Goal: Transaction & Acquisition: Purchase product/service

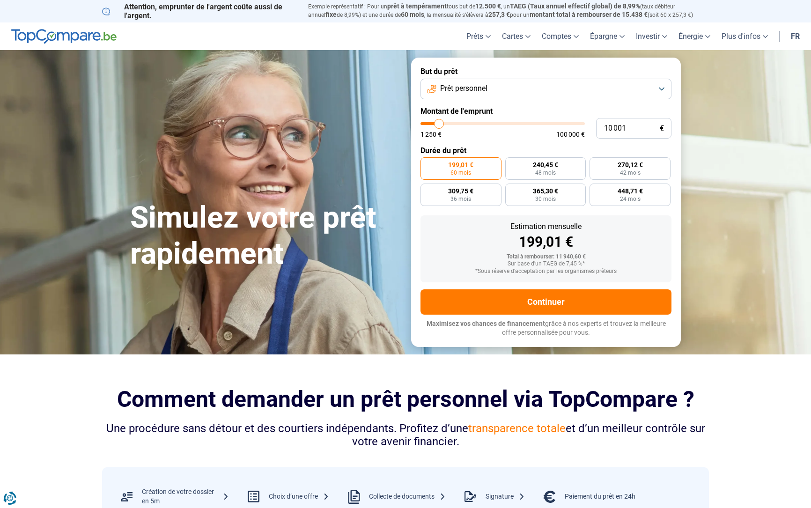
type input "11 250"
type input "11250"
type input "12 000"
type input "12000"
type input "12 500"
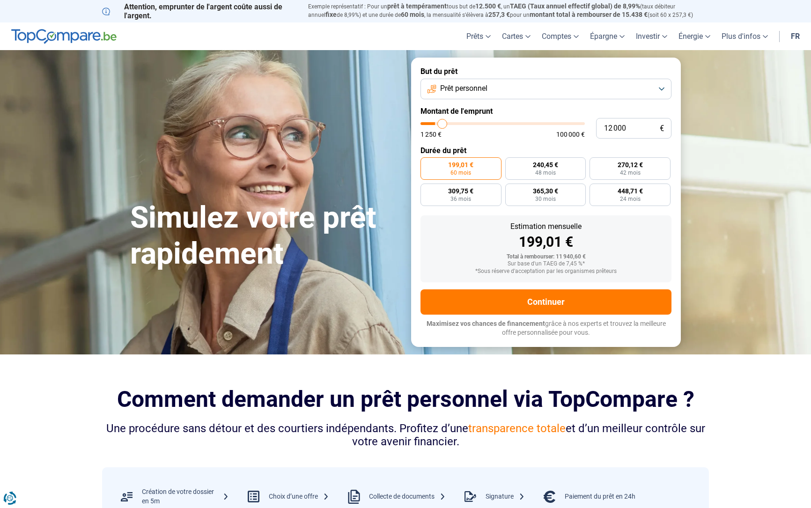
type input "12500"
type input "13 500"
type input "13500"
type input "14 250"
type input "14250"
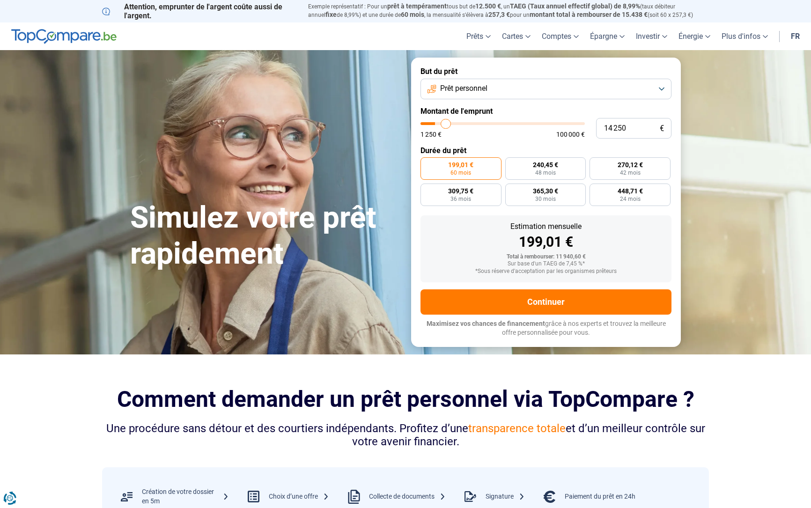
type input "15 000"
type input "15000"
type input "15 750"
type input "15750"
type input "16 500"
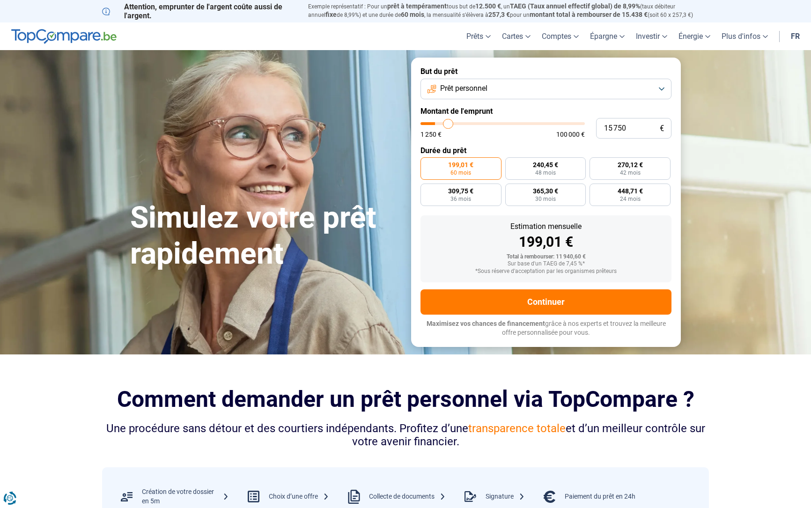
type input "16500"
type input "17 000"
type input "17000"
type input "17 750"
type input "17750"
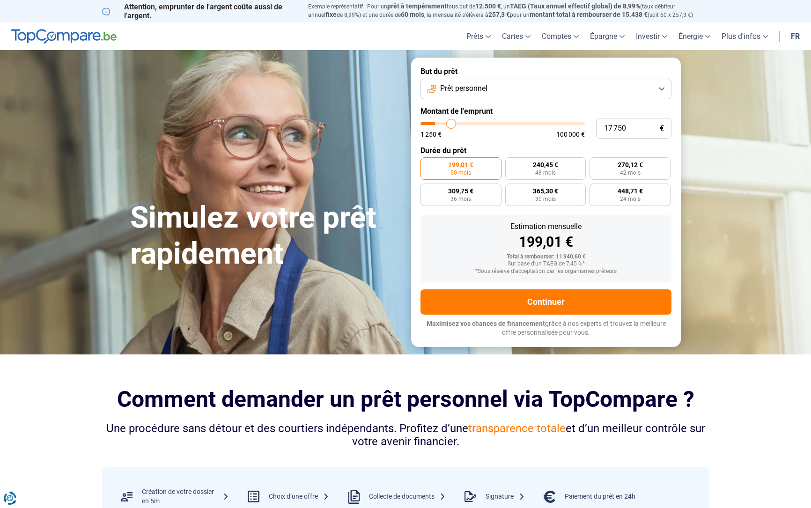
type input "18 000"
type input "18000"
type input "18 500"
type input "18500"
type input "18 750"
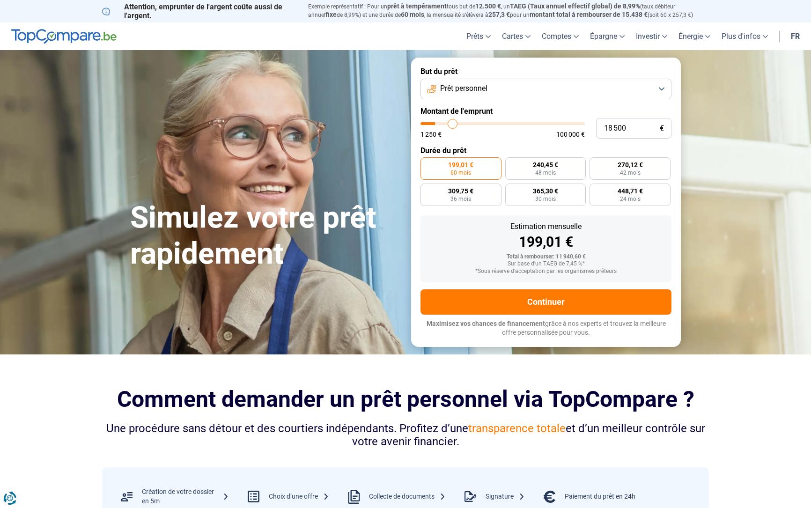
type input "18750"
type input "19 500"
type input "19500"
type input "19 750"
type input "19750"
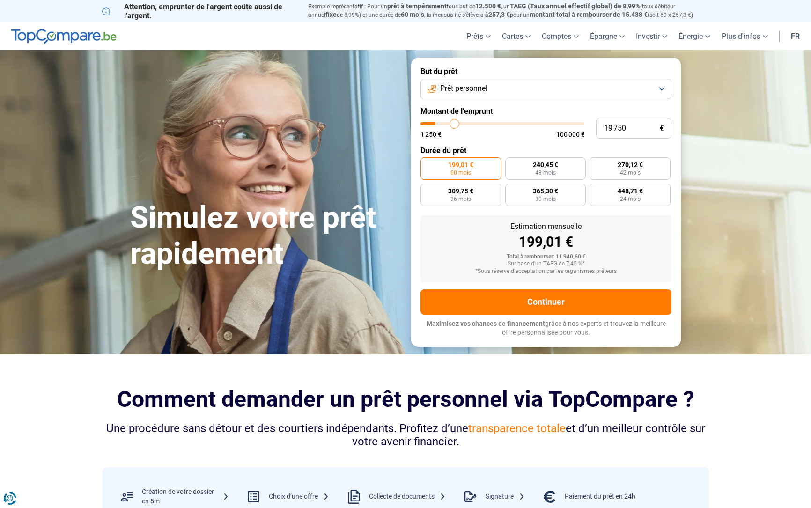
type input "20 500"
type input "20500"
type input "21 000"
type input "21000"
type input "21 500"
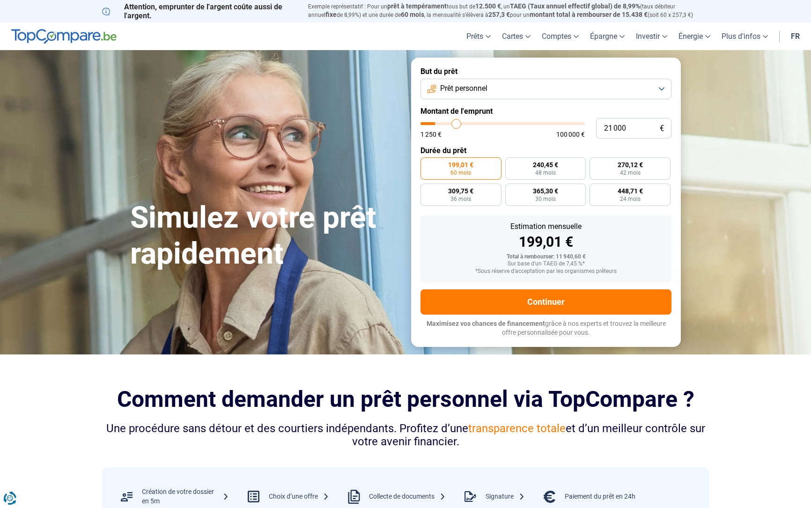
type input "21500"
type input "22 750"
type input "22750"
type input "23 750"
type input "23750"
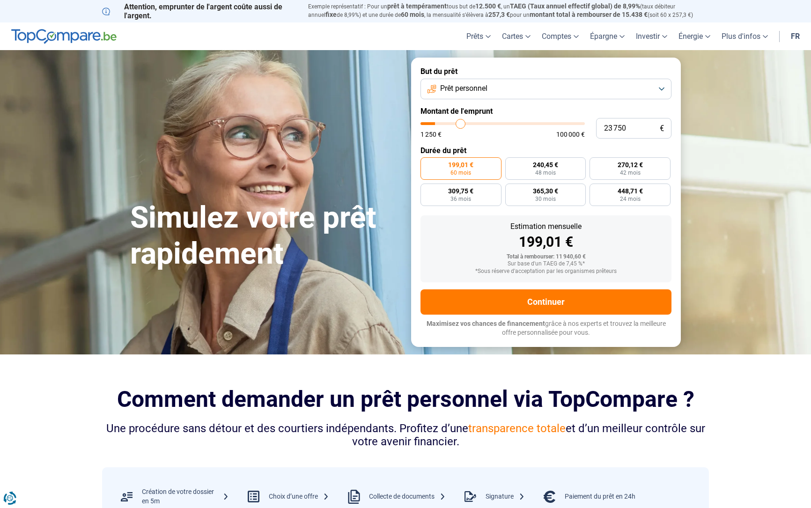
type input "24 500"
type input "24500"
type input "25 750"
type input "25750"
type input "26 750"
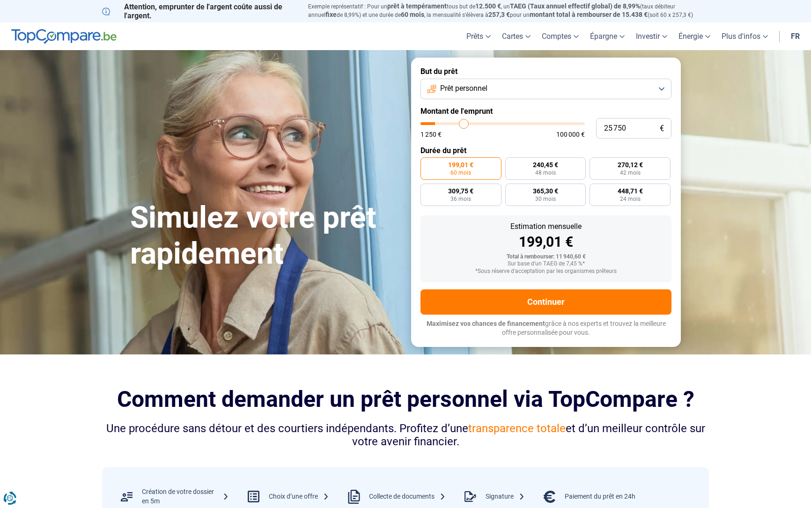
type input "26750"
type input "27 500"
type input "27500"
type input "28 250"
type input "28250"
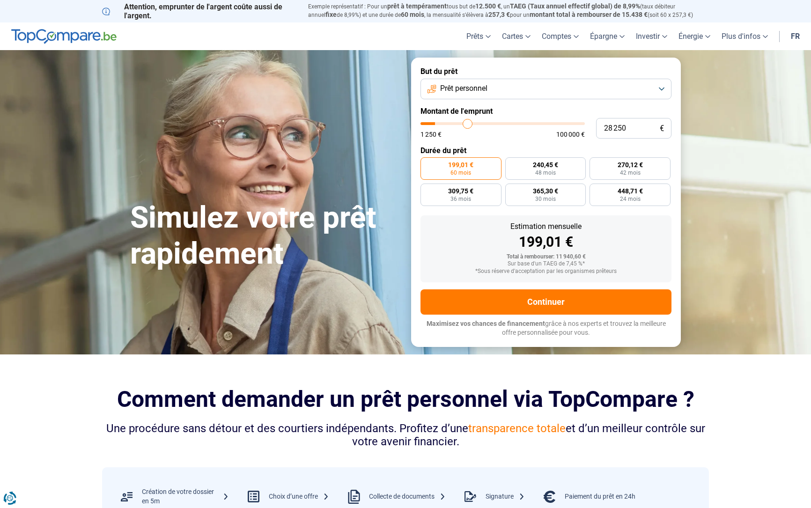
type input "28 500"
type input "28500"
type input "29 000"
type input "29000"
type input "29 500"
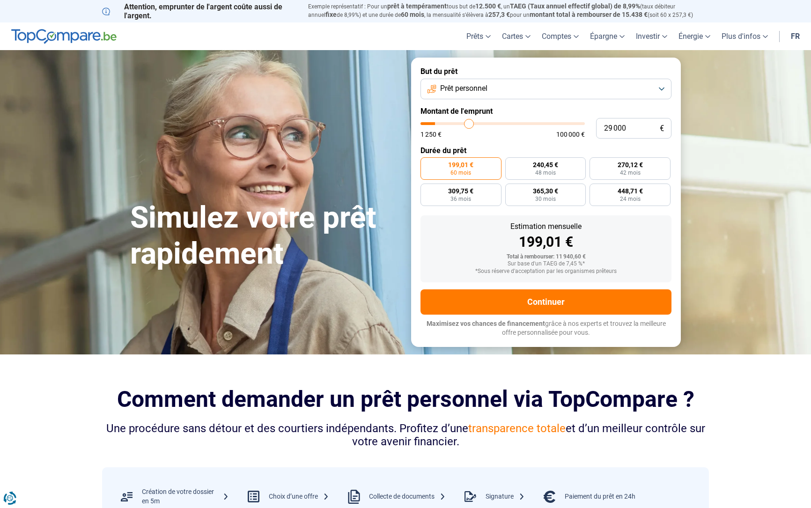
type input "29500"
type input "29 750"
type input "29750"
type input "30 000"
type input "30000"
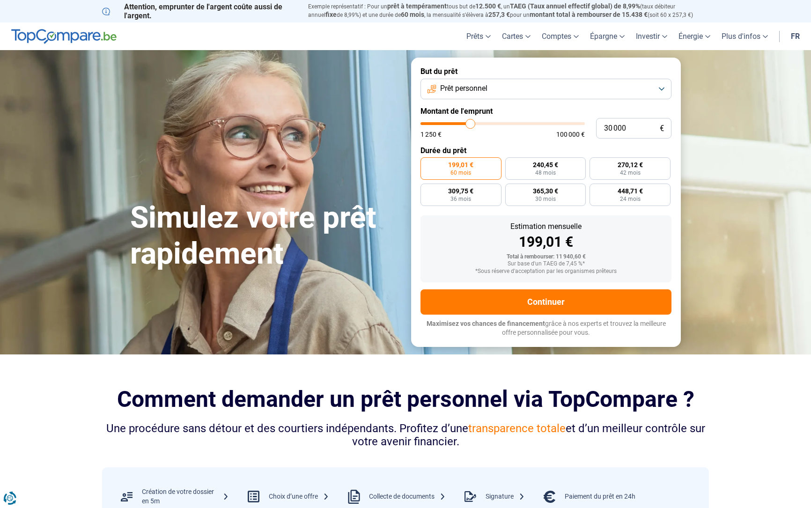
type input "30 250"
type input "30250"
type input "31 000"
type input "31000"
type input "31 250"
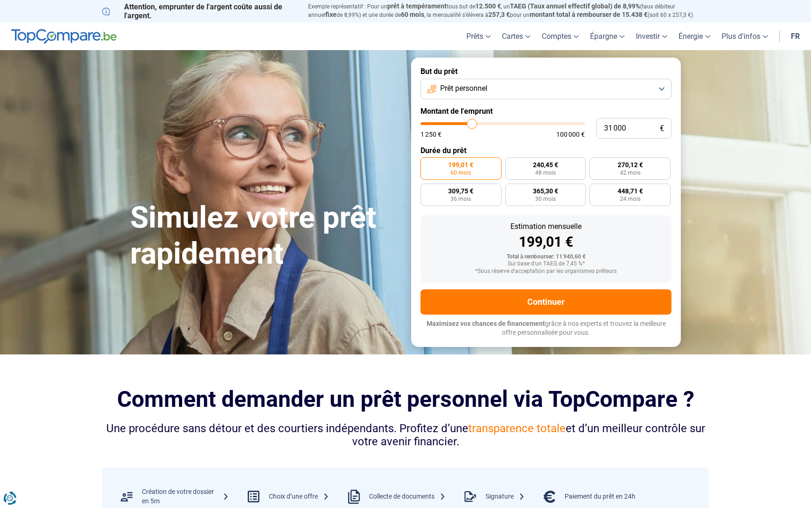
type input "31250"
type input "31 750"
type input "31750"
type input "32 500"
type input "32500"
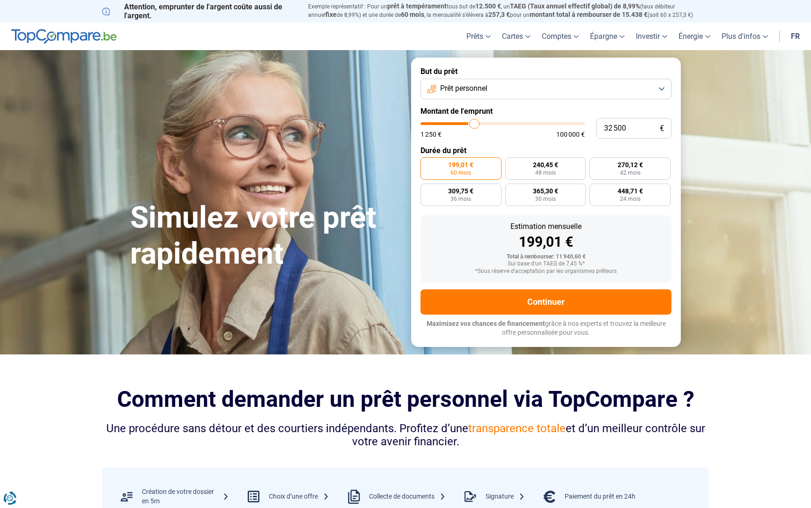
type input "33 250"
type input "33250"
type input "34 000"
type input "34000"
type input "34 500"
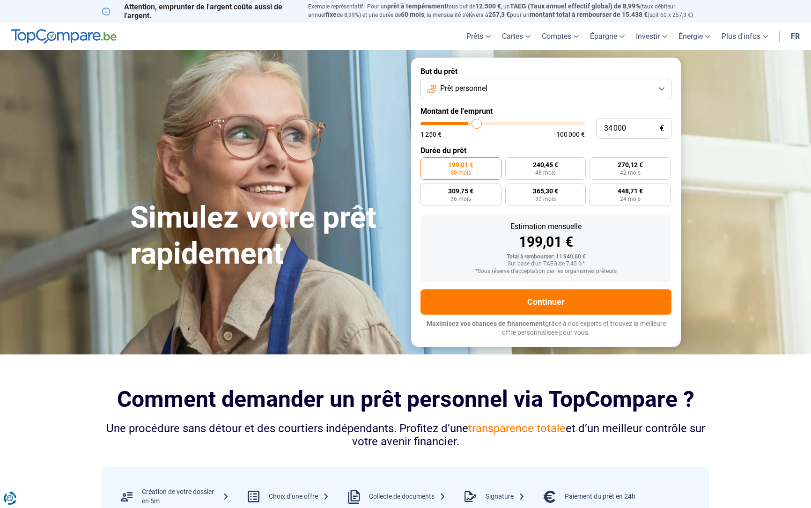
type input "34500"
type input "35 000"
type input "35000"
type input "35 750"
type input "35750"
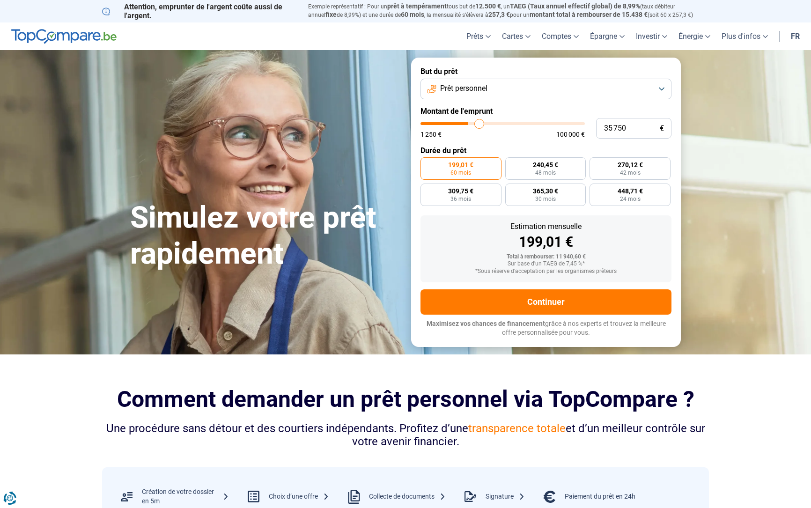
type input "36 250"
type input "36250"
type input "36 500"
type input "36500"
type input "37 000"
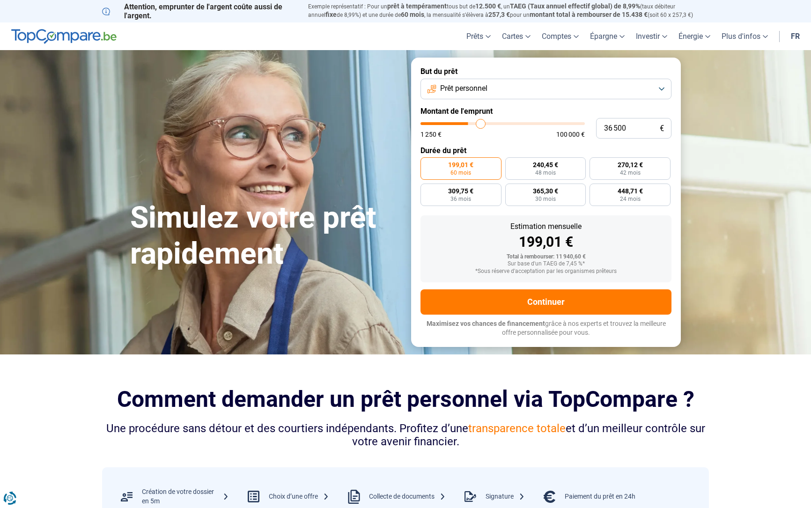
type input "37000"
type input "37 250"
type input "37250"
type input "37 500"
type input "37500"
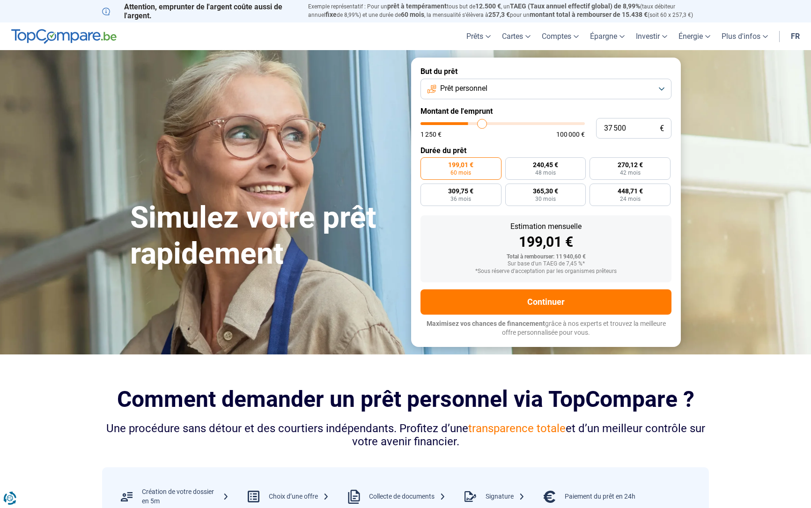
type input "37 750"
type input "37750"
type input "38 250"
type input "38250"
type input "38 500"
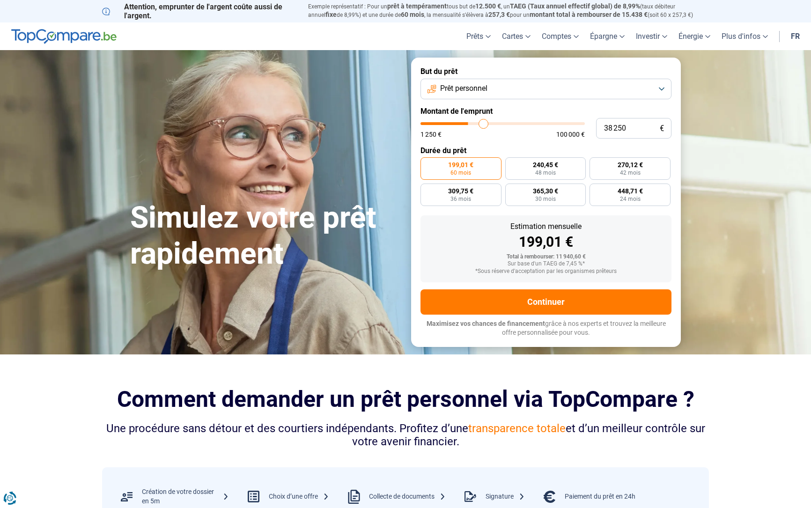
type input "38500"
type input "38 750"
type input "38750"
type input "39 000"
type input "39000"
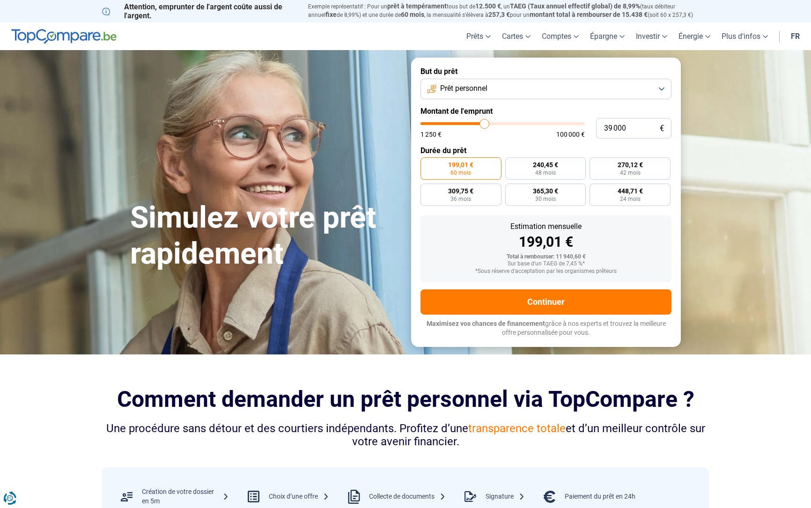
type input "39 250"
type input "39250"
type input "39 750"
type input "39750"
type input "40 000"
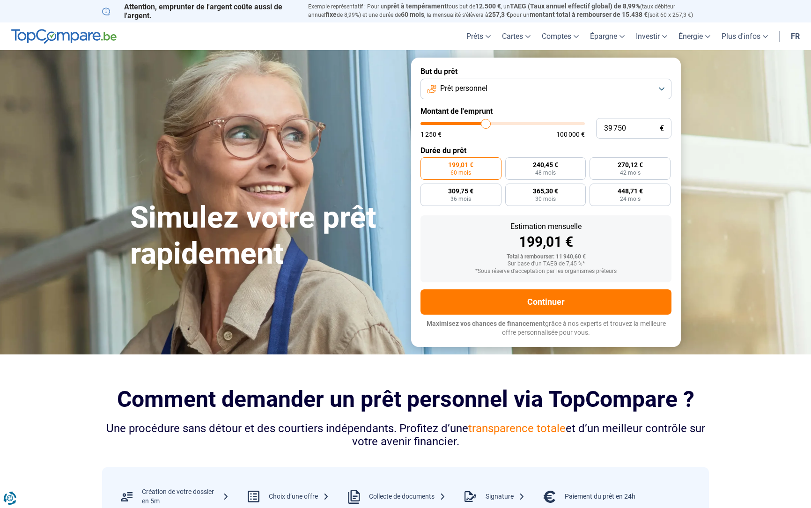
type input "40000"
type input "40 250"
type input "40250"
type input "40 000"
type input "40000"
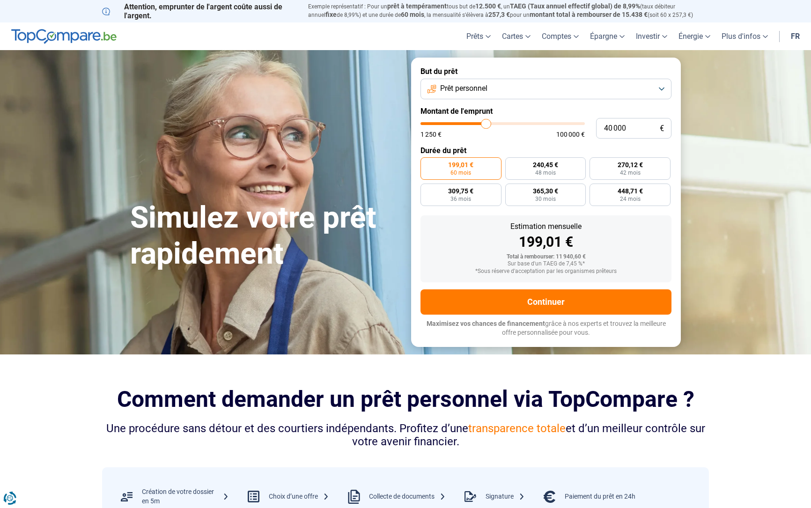
type input "39 750"
type input "39750"
type input "39 250"
type input "39250"
type input "39 000"
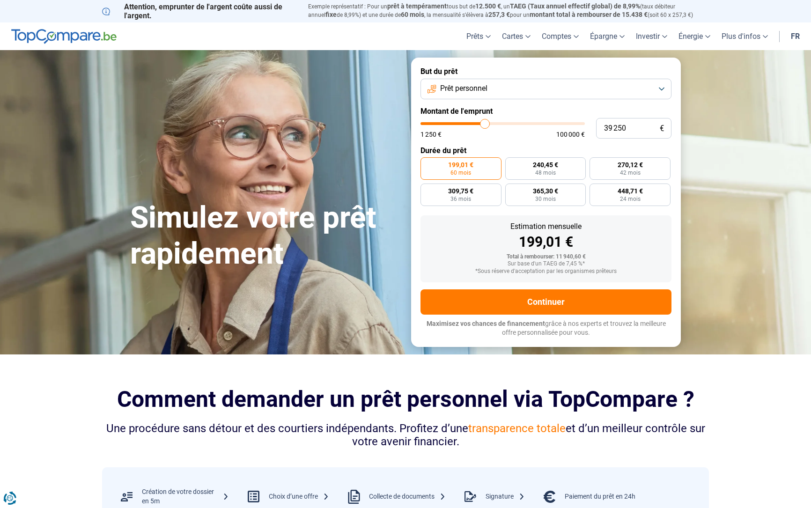
type input "39000"
type input "38 500"
type input "38500"
type input "38 250"
type input "38250"
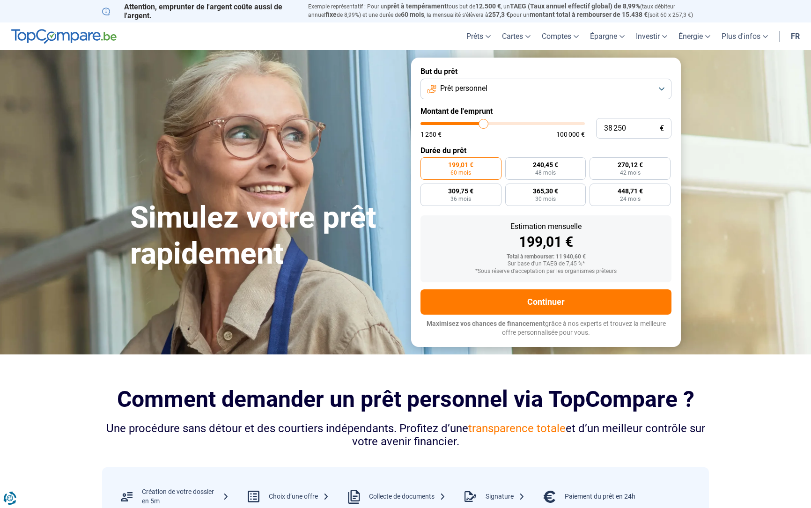
type input "37 500"
type input "37500"
type input "37 000"
type input "37000"
type input "36 500"
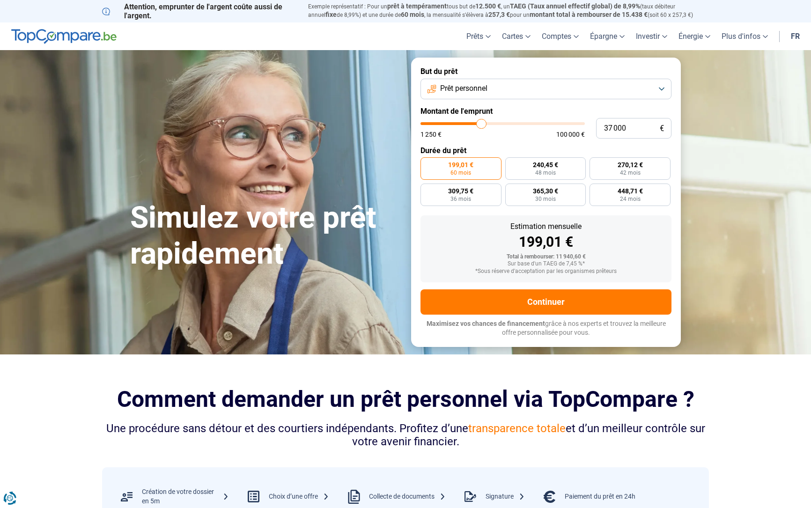
type input "36500"
type input "35 750"
type input "35750"
type input "35 500"
type input "35500"
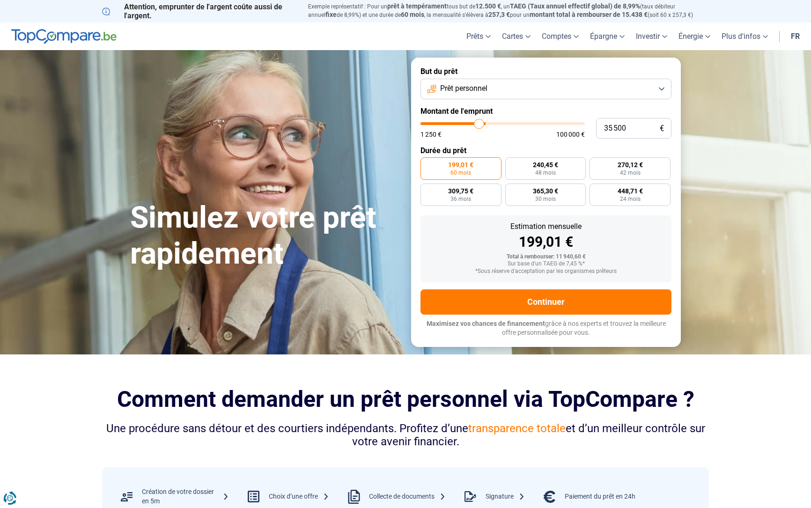
type input "35 000"
type input "35000"
type input "34 500"
type input "34500"
type input "34 250"
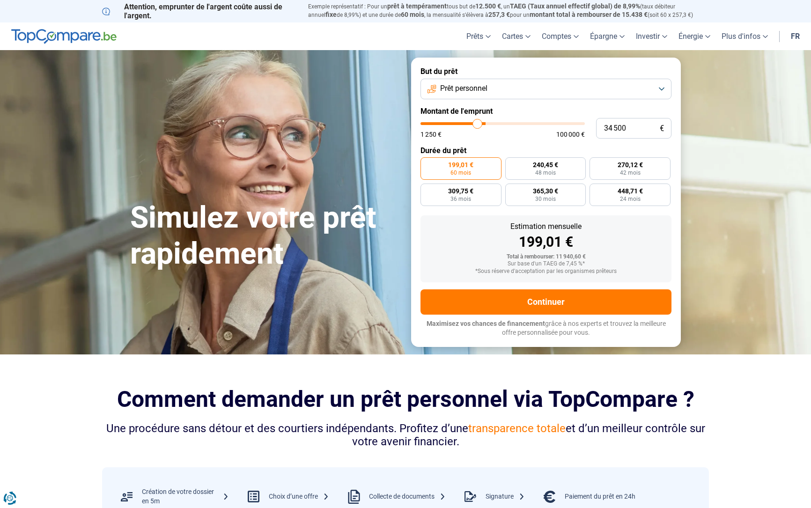
type input "34250"
type input "34 000"
type input "34000"
type input "33 750"
type input "33750"
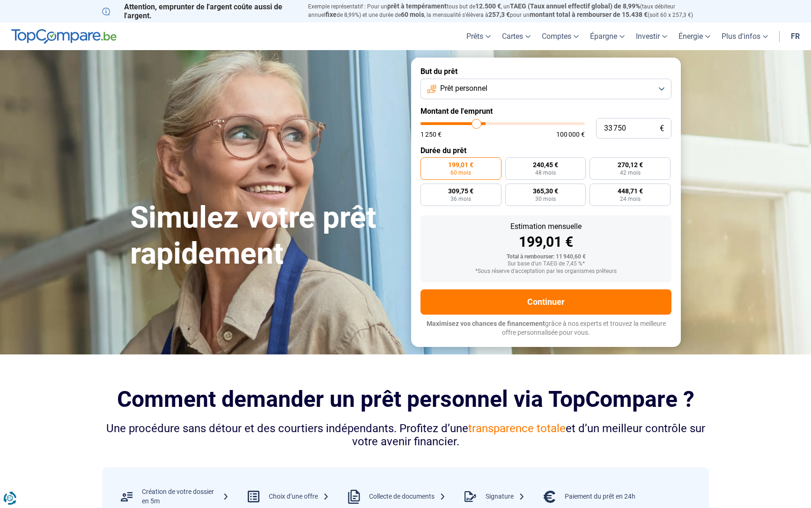
type input "32 750"
type input "32750"
type input "31 500"
type input "31500"
type input "30 750"
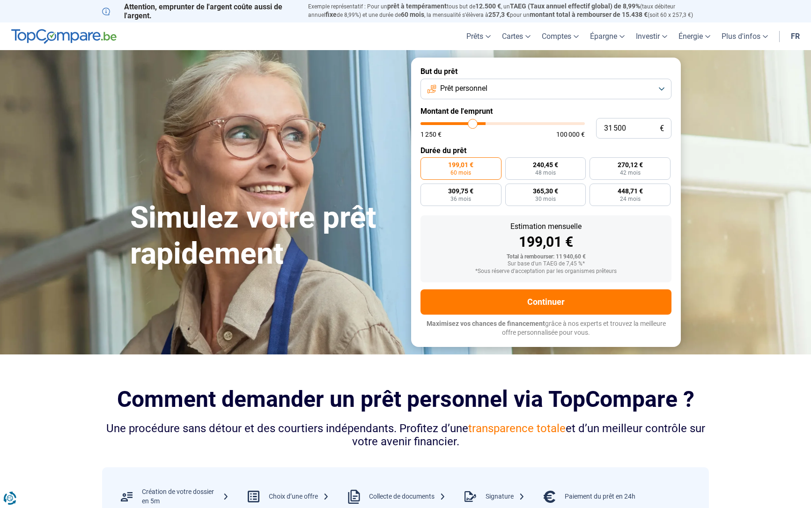
type input "30750"
type input "29 750"
type input "29750"
type input "29 250"
type input "29250"
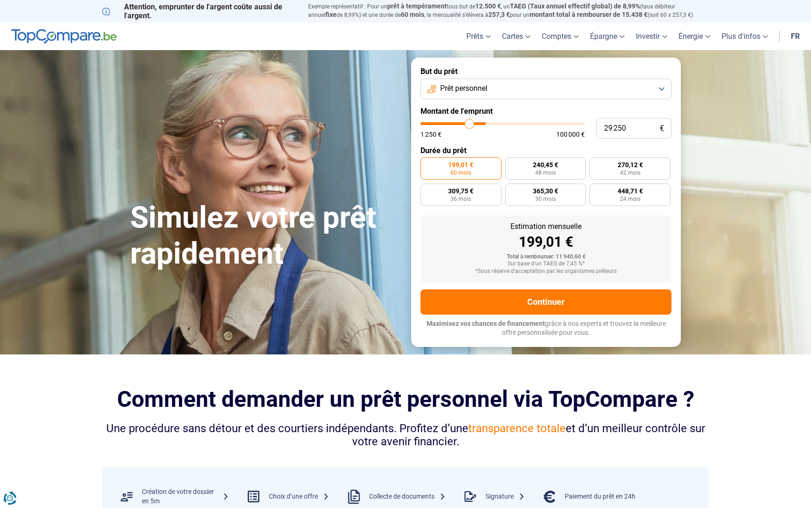
type input "28 250"
type input "28250"
type input "27 250"
type input "27250"
type input "26 750"
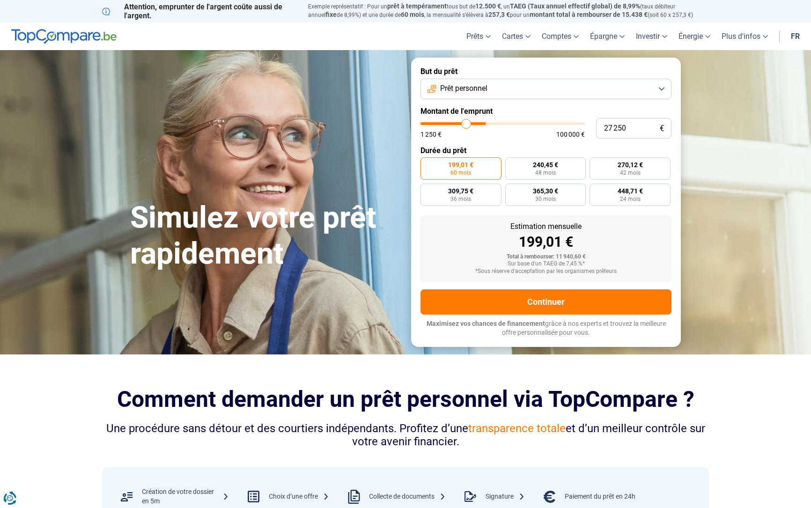
type input "26750"
type input "26 250"
type input "26250"
type input "25 500"
type input "25500"
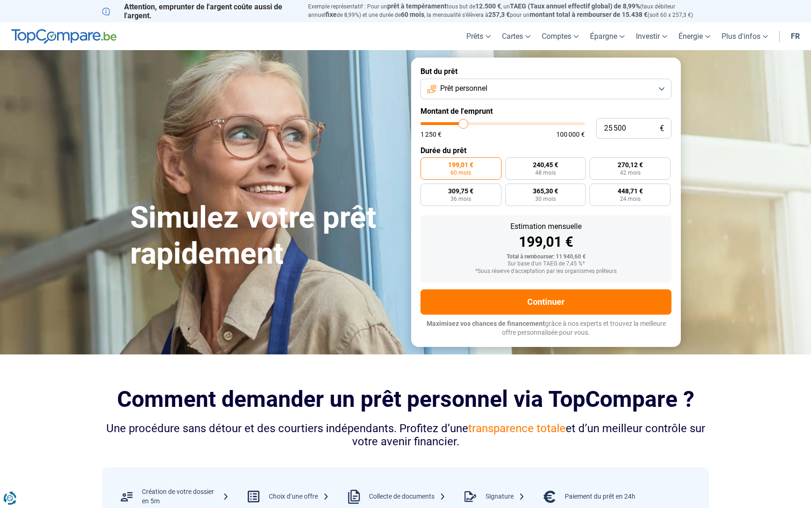
type input "25 250"
type input "25250"
type input "25 000"
type input "25000"
type input "24 500"
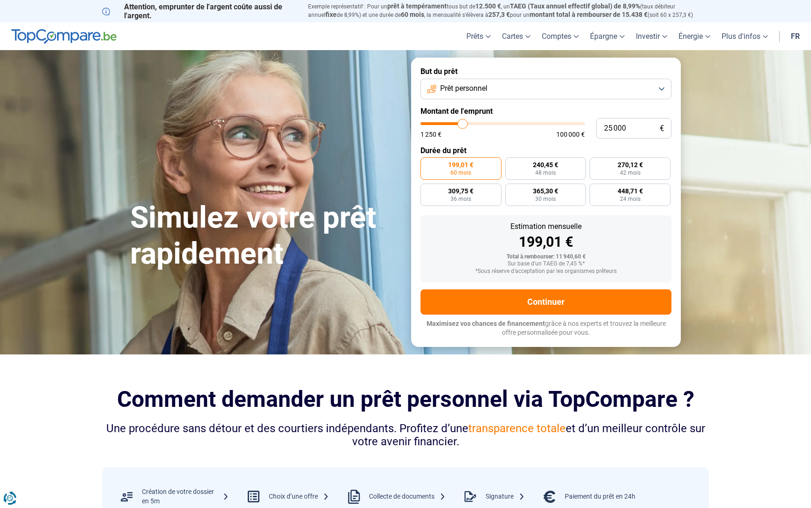
type input "24500"
type input "24 250"
type input "24250"
type input "23 750"
type input "23750"
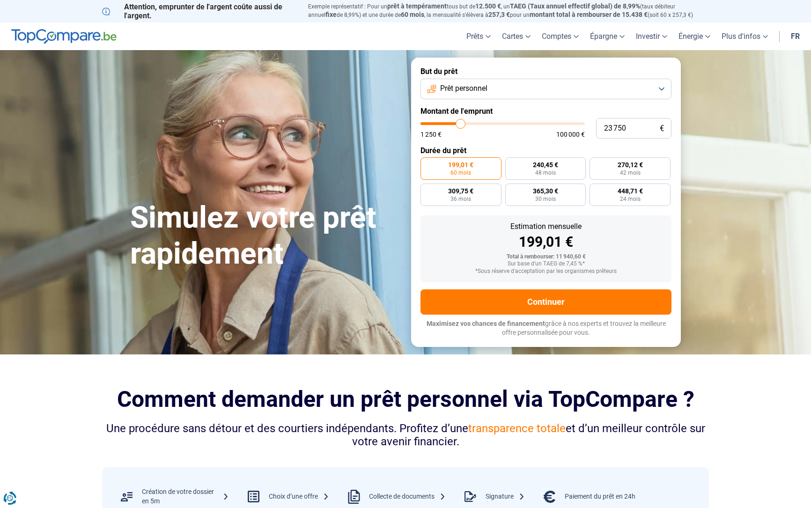
type input "23 000"
type input "23000"
type input "22 750"
type input "22750"
type input "22 250"
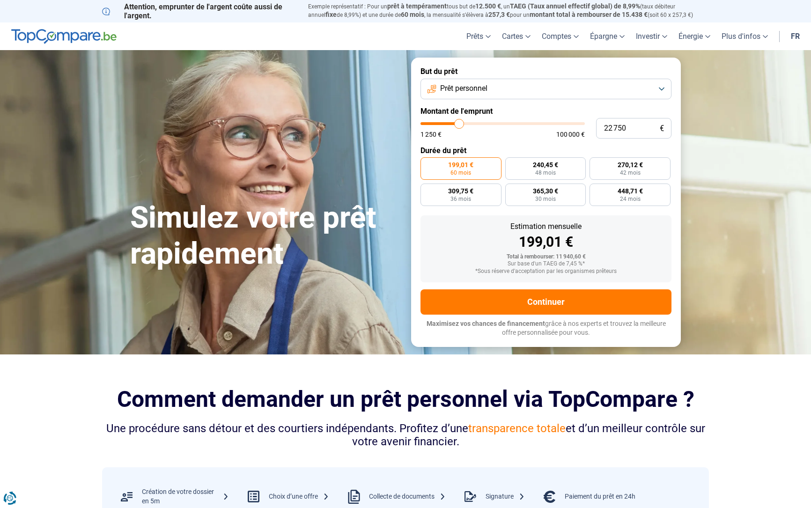
type input "22250"
type input "22 000"
type input "22000"
type input "21 500"
type input "21500"
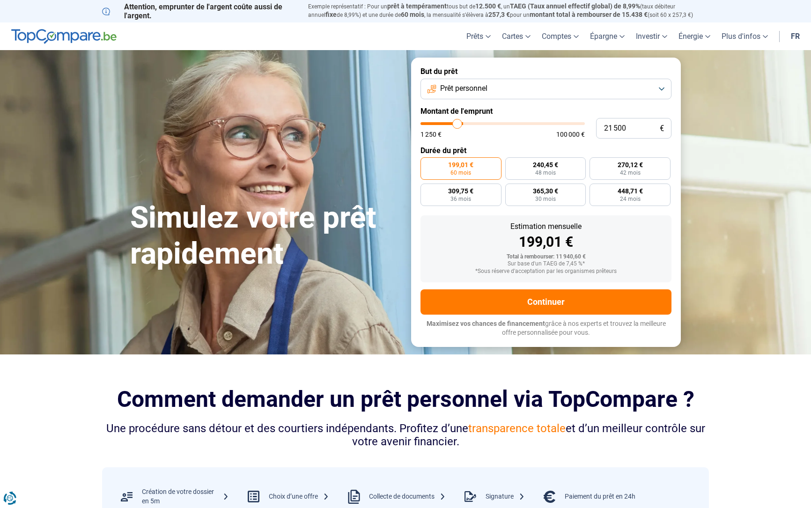
type input "21 250"
type input "21250"
type input "21 000"
type input "21000"
type input "20 750"
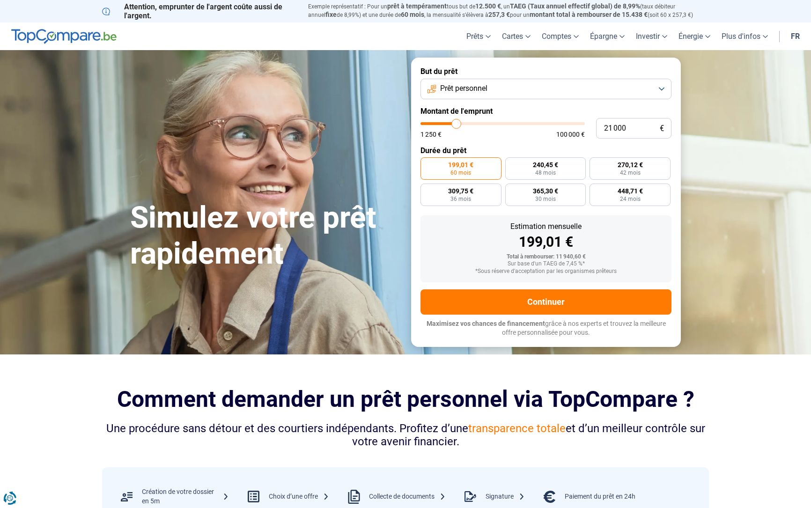
type input "20750"
type input "20 500"
type input "20500"
type input "20 000"
type input "20000"
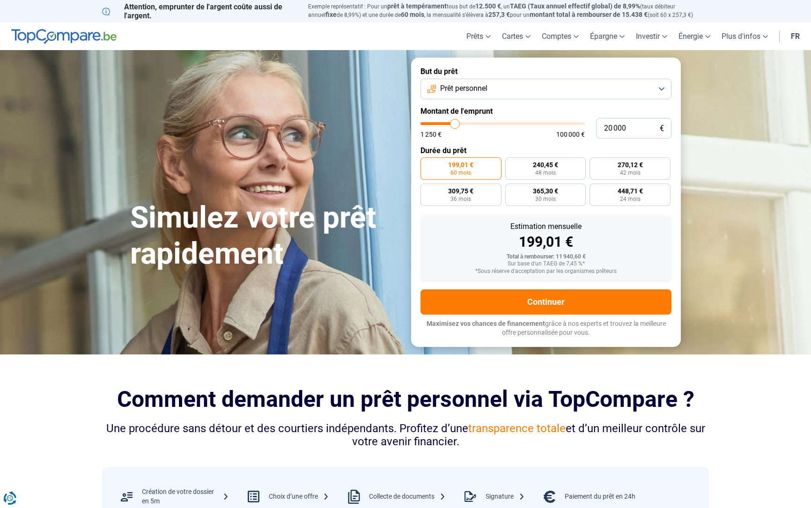
type input "19 750"
type input "19750"
type input "19 500"
type input "19500"
type input "19 250"
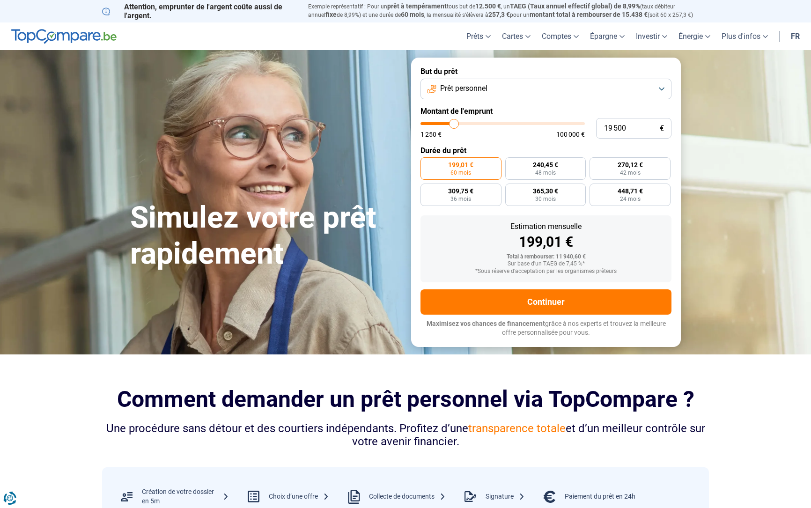
type input "19250"
type input "18 750"
type input "18750"
type input "18 500"
type input "18500"
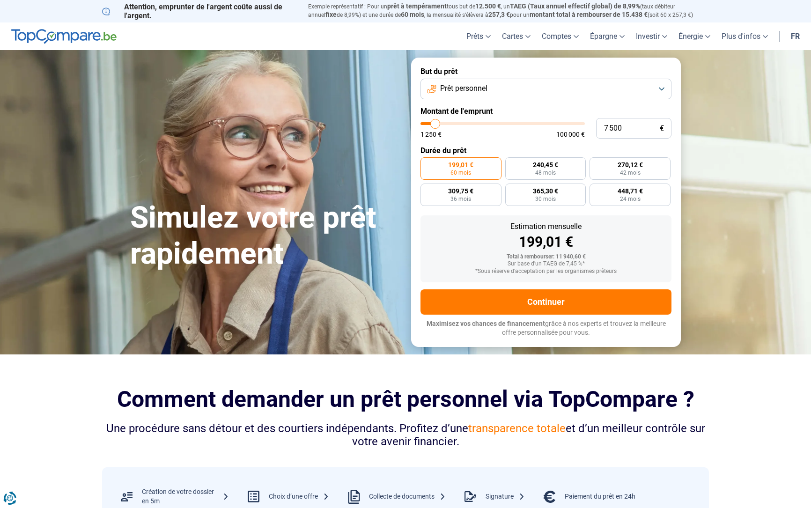
drag, startPoint x: 441, startPoint y: 123, endPoint x: 435, endPoint y: 128, distance: 7.3
click at [435, 125] on input "range" at bounding box center [502, 123] width 164 height 3
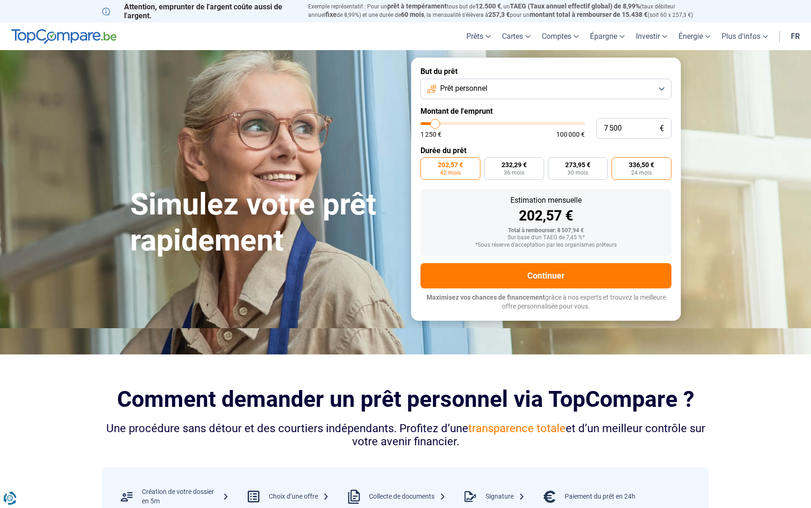
click at [631, 164] on span "336,50 €" at bounding box center [641, 165] width 25 height 7
click at [617, 163] on input "336,50 € 24 mois" at bounding box center [614, 160] width 6 height 6
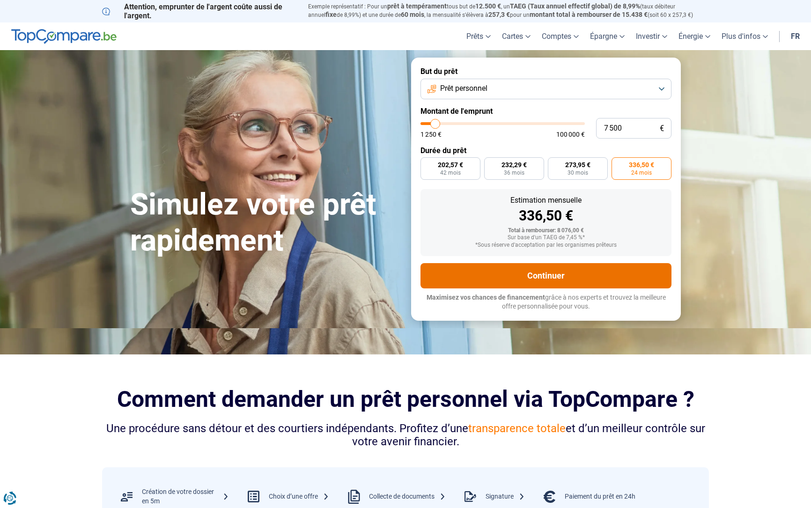
click at [591, 279] on button "Continuer" at bounding box center [545, 275] width 251 height 25
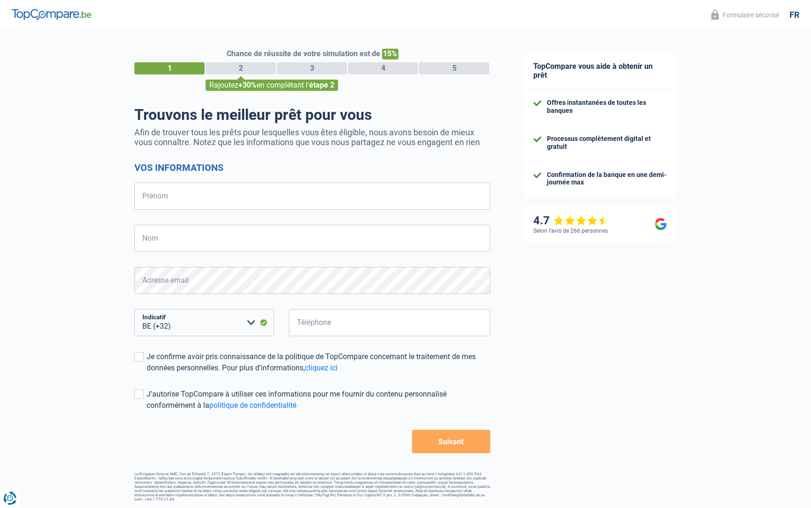
select select "32"
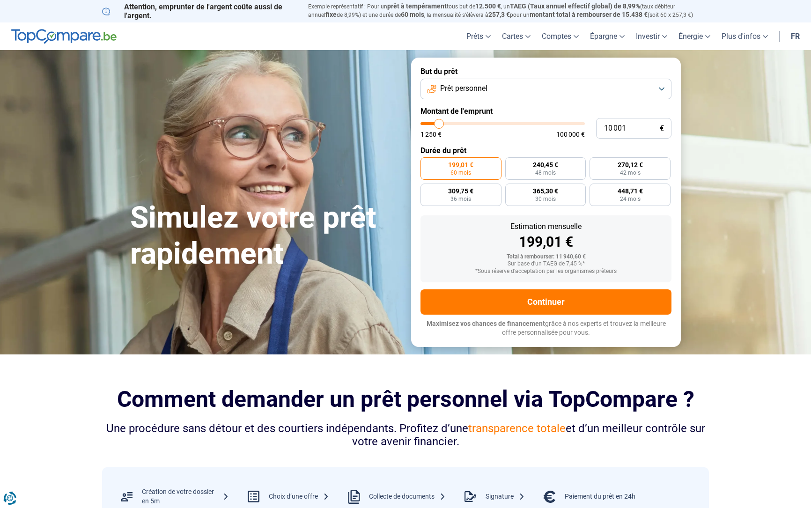
type input "8 250"
type input "8250"
type input "8 000"
type input "8000"
type input "7 750"
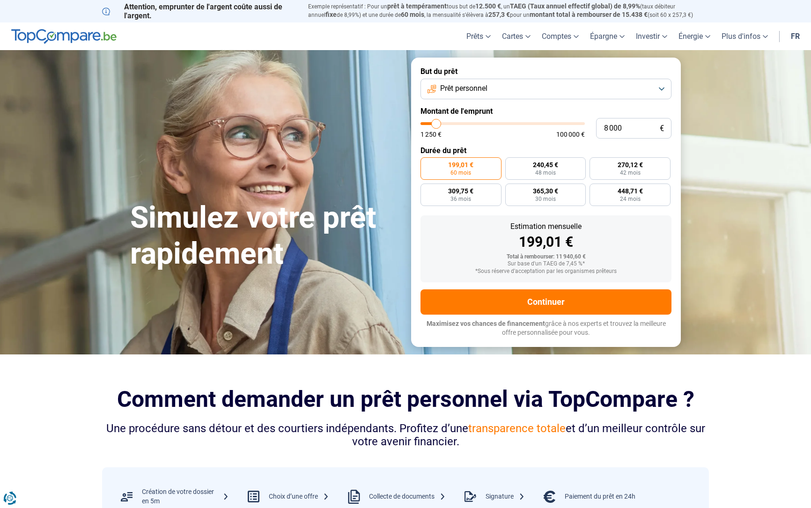
type input "7750"
type input "7 500"
type input "7500"
click at [435, 124] on input "range" at bounding box center [502, 123] width 164 height 3
radio input "true"
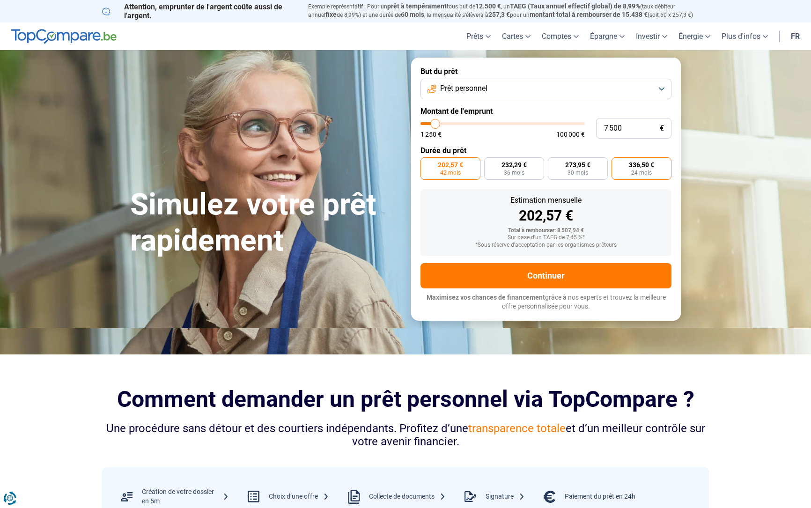
click at [653, 169] on label "336,50 € 24 mois" at bounding box center [641, 168] width 60 height 22
click at [617, 163] on input "336,50 € 24 mois" at bounding box center [614, 160] width 6 height 6
radio input "true"
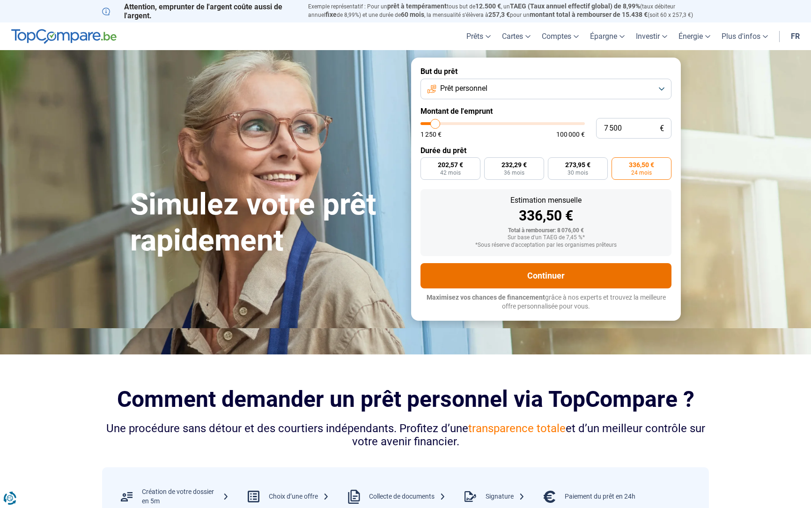
click at [537, 284] on button "Continuer" at bounding box center [545, 275] width 251 height 25
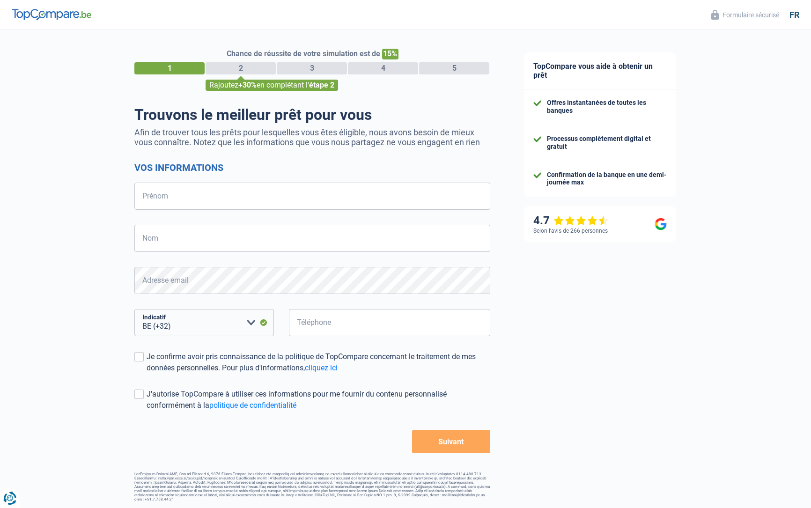
select select "32"
type input "Jérôme"
type input "Boudringhien"
click at [207, 301] on form "Vos informations Jérôme Prénom Boudringhien Nom Adresse email BE (+32) LU (+352…" at bounding box center [312, 307] width 356 height 291
click at [207, 338] on div "BE (+32) LU (+352) Veuillez sélectionner une option Indicatif" at bounding box center [204, 330] width 154 height 42
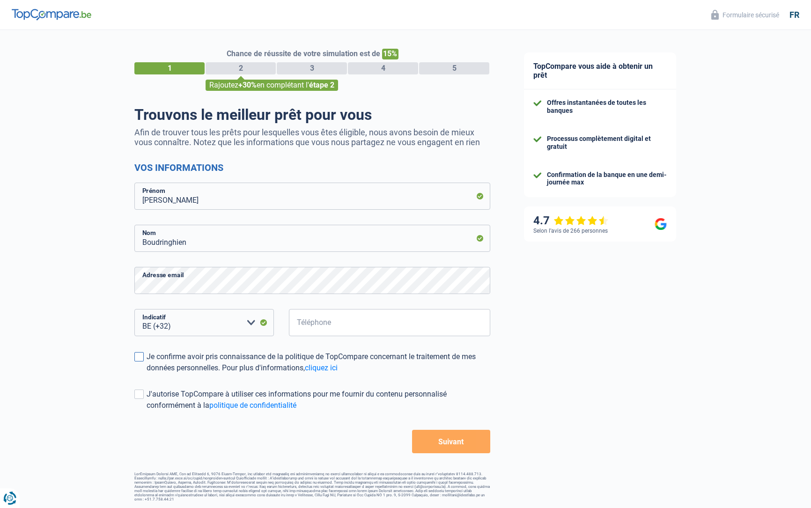
click at [191, 360] on div "Je confirme avoir pris connaissance de la politique de TopCompare concernant le…" at bounding box center [319, 362] width 344 height 22
click at [147, 374] on input "Je confirme avoir pris connaissance de la politique de TopCompare concernant le…" at bounding box center [147, 374] width 0 height 0
click at [444, 440] on button "Suivant" at bounding box center [451, 441] width 78 height 23
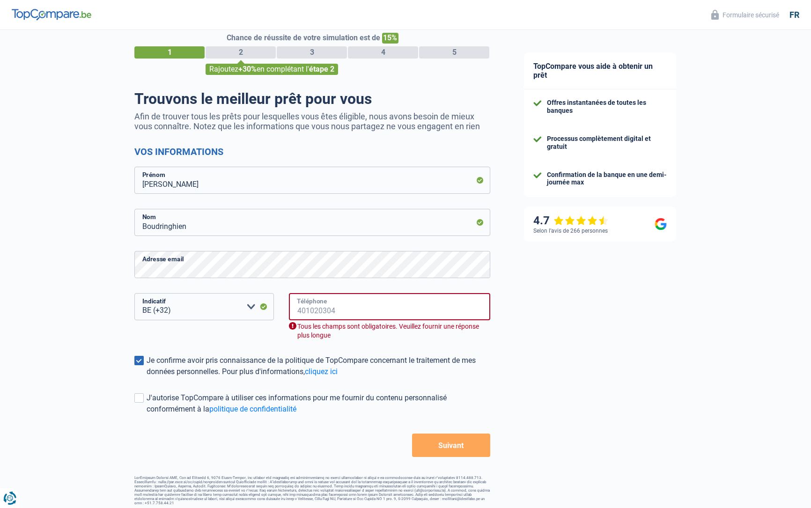
click at [399, 315] on input "Téléphone" at bounding box center [389, 306] width 201 height 27
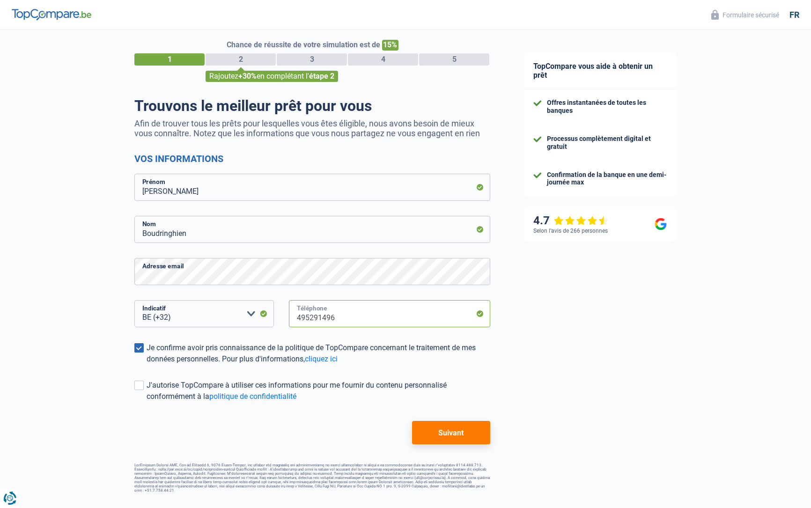
type input "495291496"
click at [448, 438] on button "Suivant" at bounding box center [451, 432] width 78 height 23
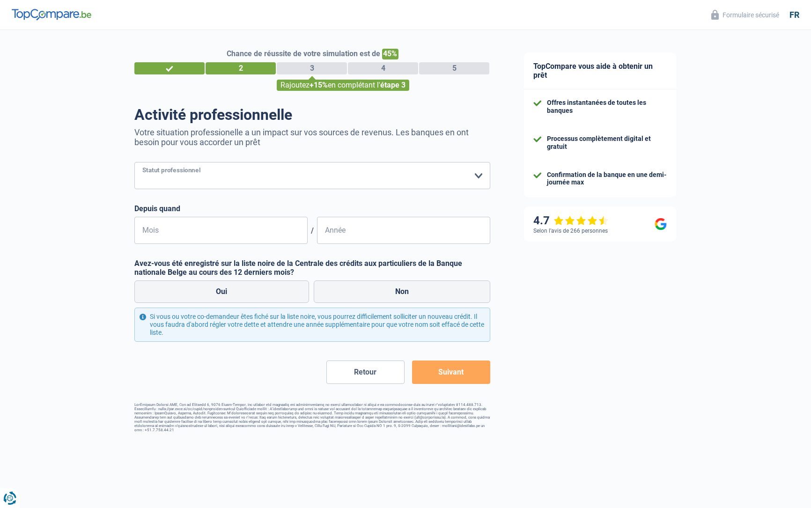
select select "privateEmployee"
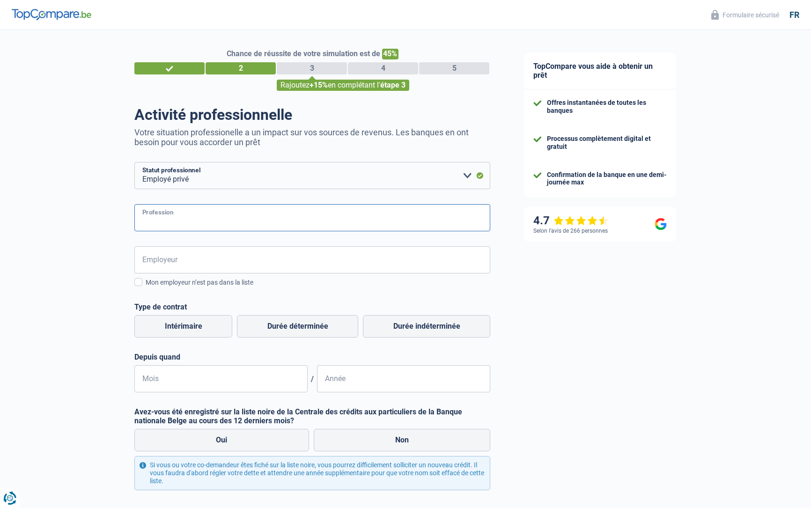
click at [228, 208] on input "Profession" at bounding box center [312, 217] width 356 height 27
type input "Banque"
type input "Rothschild"
click at [198, 278] on div "Mon employeur n’est pas dans la liste" at bounding box center [318, 283] width 345 height 10
click at [146, 287] on input "Mon employeur n’est pas dans la liste" at bounding box center [146, 287] width 0 height 0
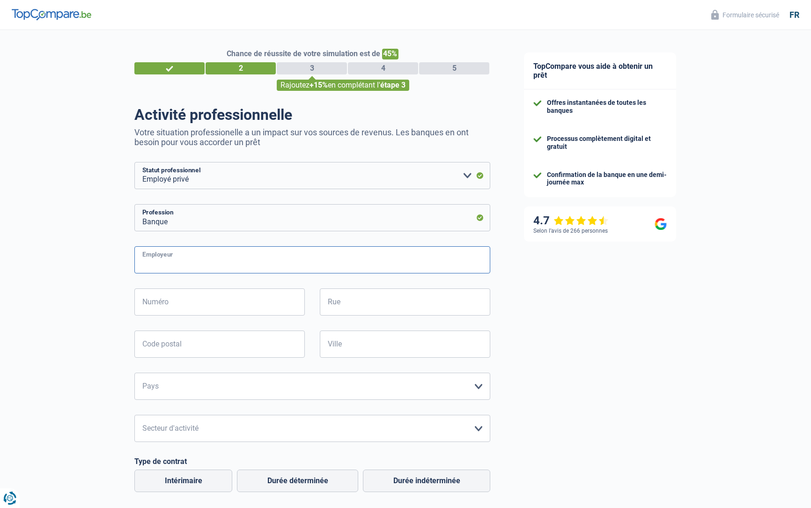
click at [199, 260] on input "Employeur" at bounding box center [312, 259] width 356 height 27
click at [202, 258] on input "Employeur" at bounding box center [312, 259] width 356 height 27
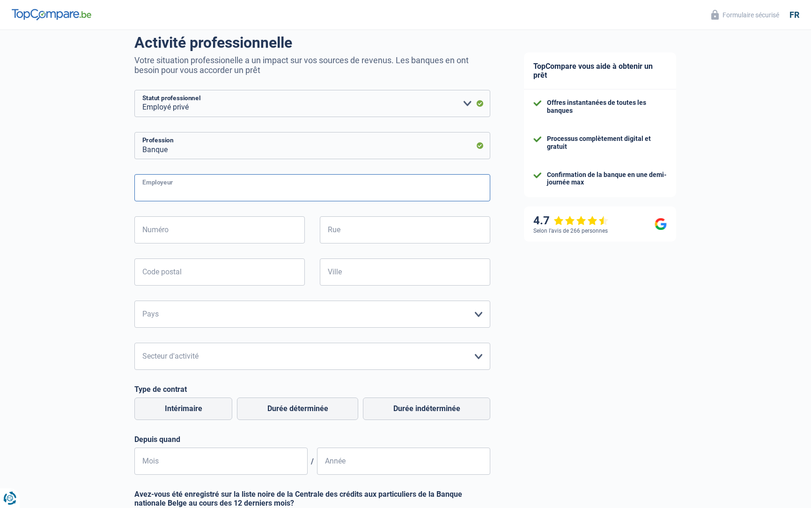
scroll to position [72, 0]
type input "Rothscild"
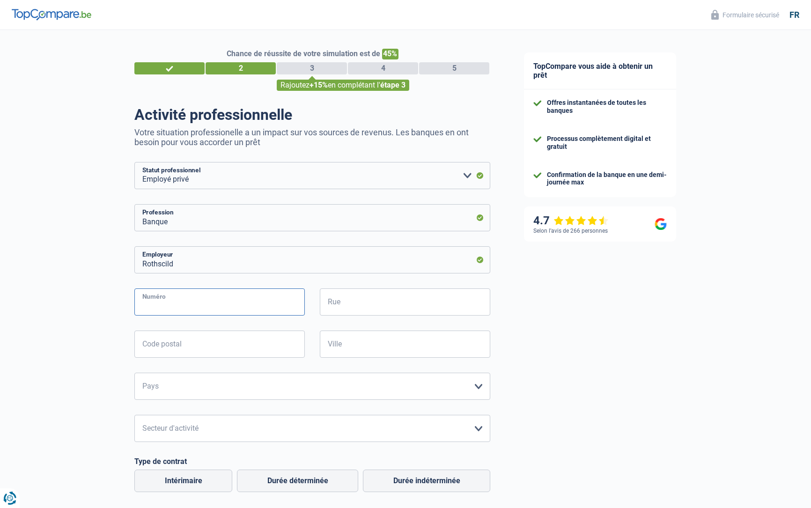
scroll to position [0, 0]
click at [214, 267] on input "Rothscild" at bounding box center [312, 259] width 356 height 27
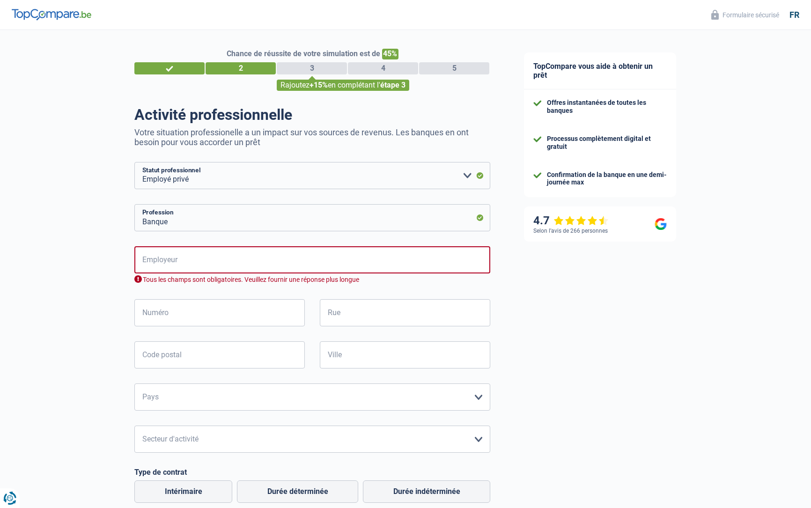
click at [51, 276] on div "Chance de réussite de votre simulation est de 45% 1 2 3 4 5 Rajoutez +15% en co…" at bounding box center [253, 387] width 507 height 723
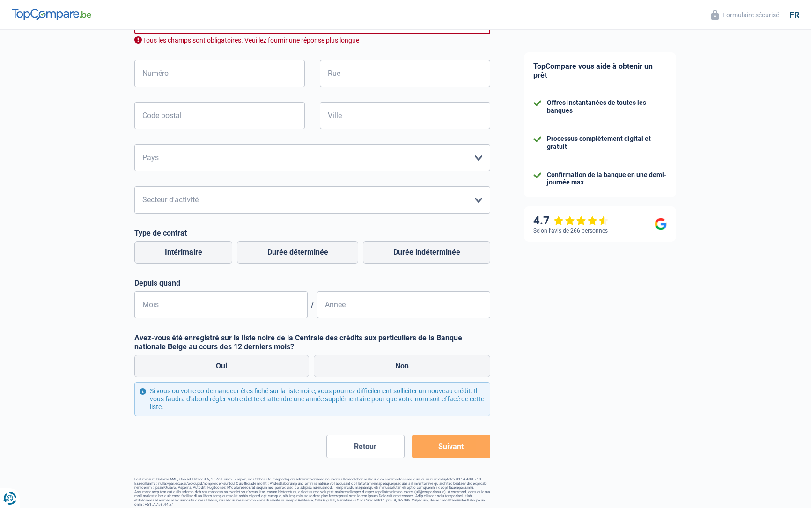
click at [440, 444] on button "Suivant" at bounding box center [451, 446] width 78 height 23
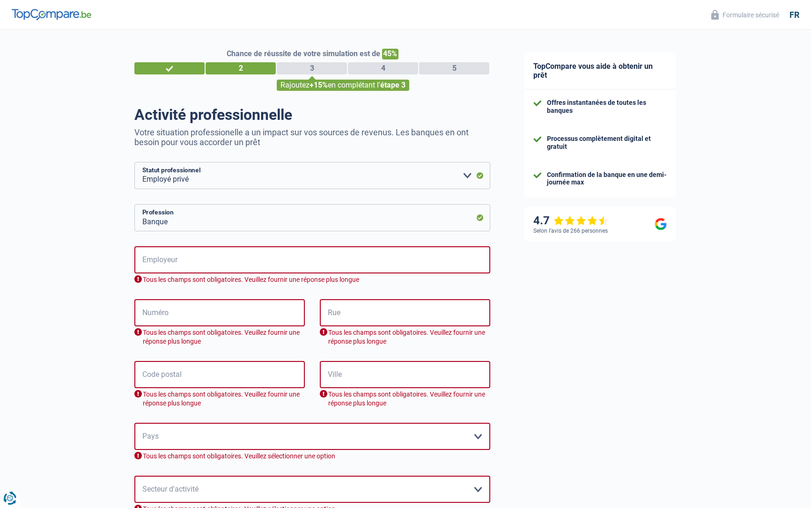
click at [310, 67] on div "3" at bounding box center [312, 68] width 70 height 12
click at [219, 211] on input "Banque" at bounding box center [312, 217] width 356 height 27
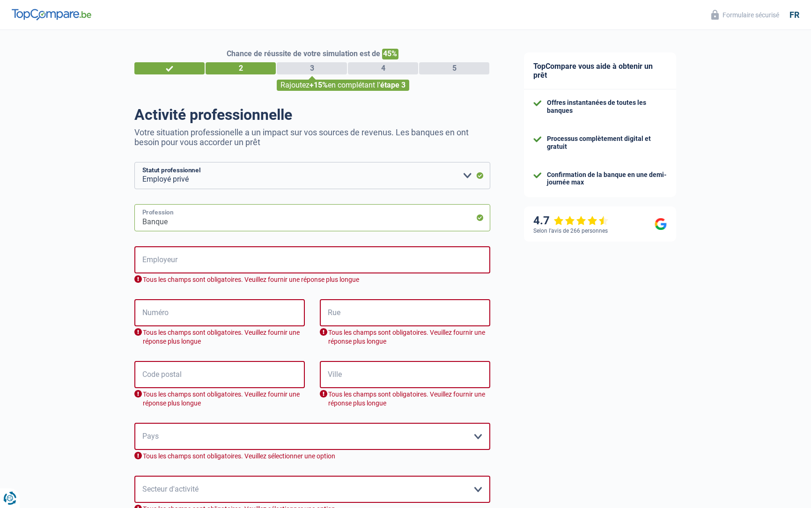
click at [219, 211] on input "Banque" at bounding box center [312, 217] width 356 height 27
click at [192, 260] on input "Employeur" at bounding box center [312, 259] width 356 height 27
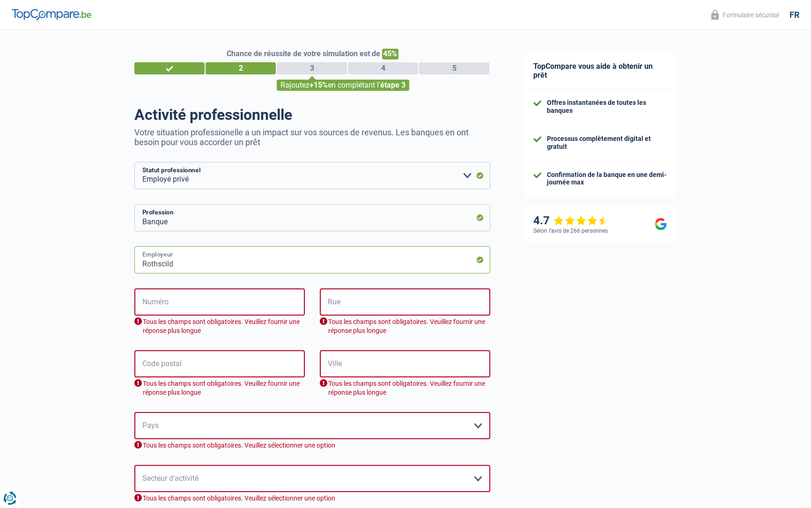
type input "Rothscild"
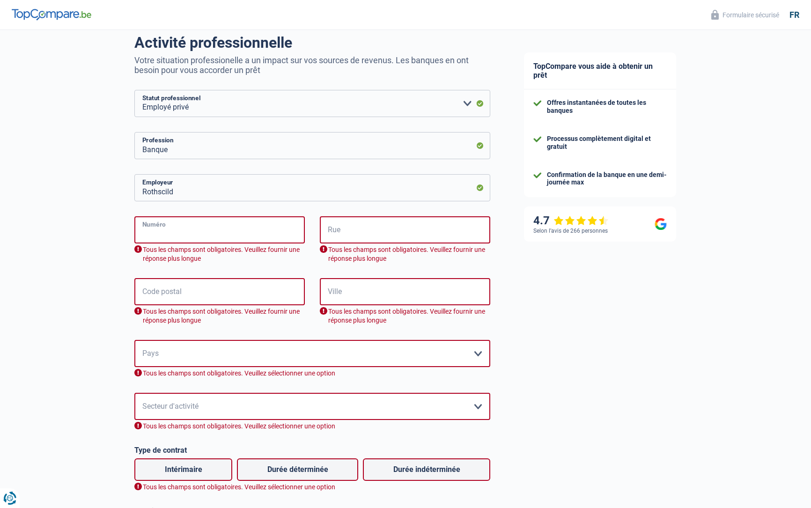
scroll to position [72, 0]
type input "38"
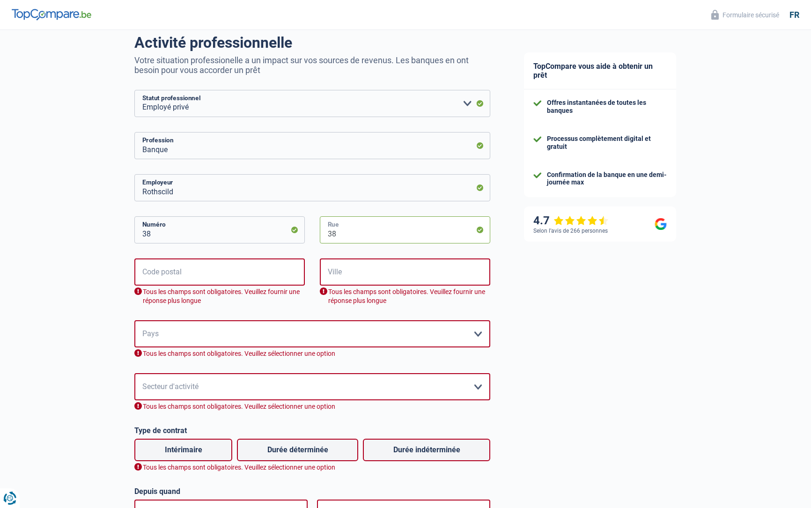
type input "3"
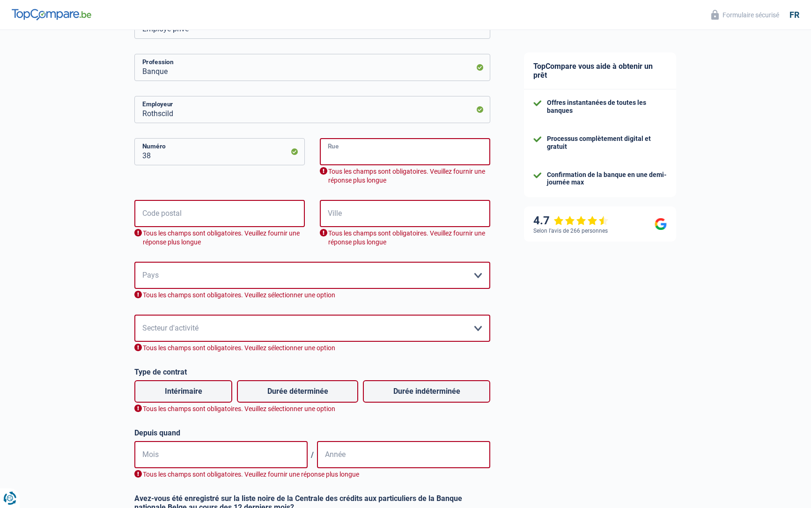
scroll to position [173, 0]
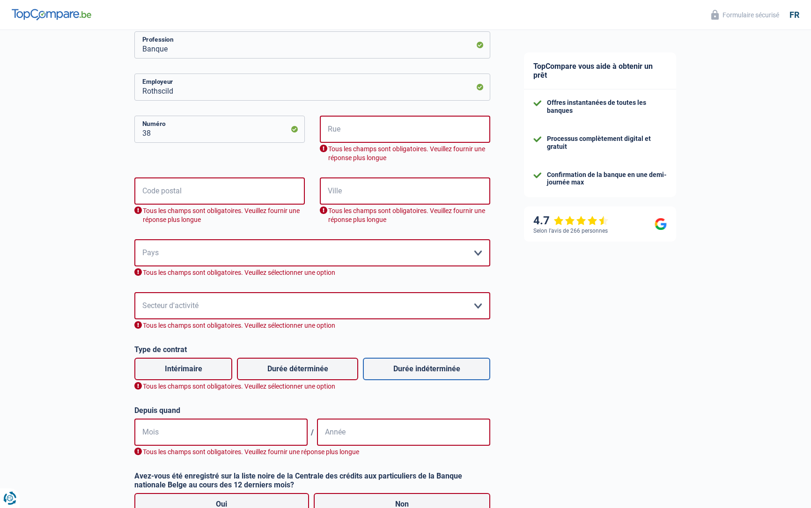
click at [404, 367] on label "Durée indéterminée" at bounding box center [426, 369] width 127 height 22
click at [404, 367] on input "Durée indéterminée" at bounding box center [426, 369] width 127 height 22
radio input "true"
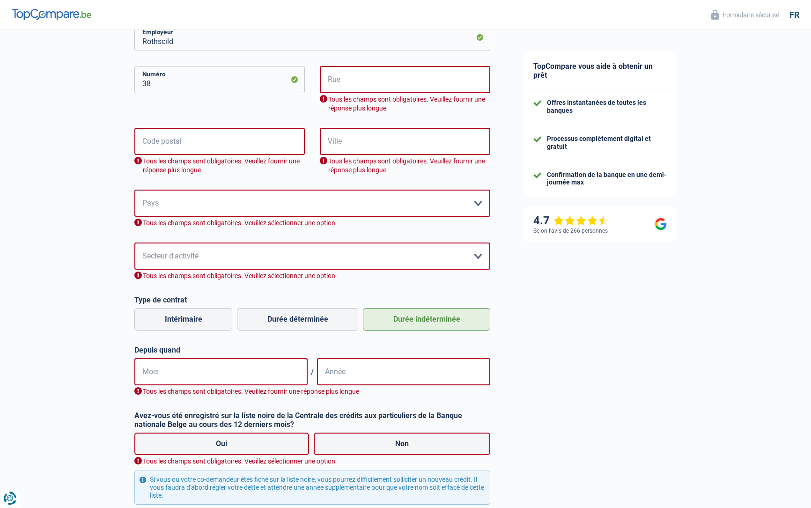
scroll to position [224, 0]
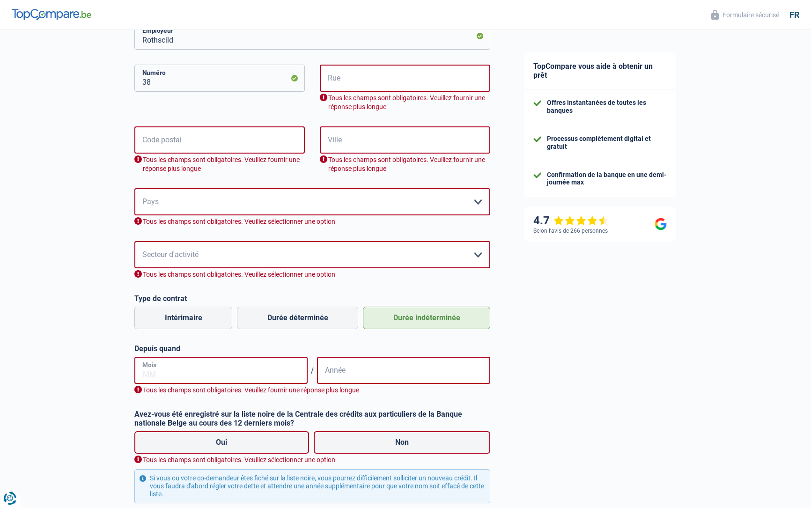
click at [158, 374] on input "Mois" at bounding box center [220, 370] width 173 height 27
type input "05"
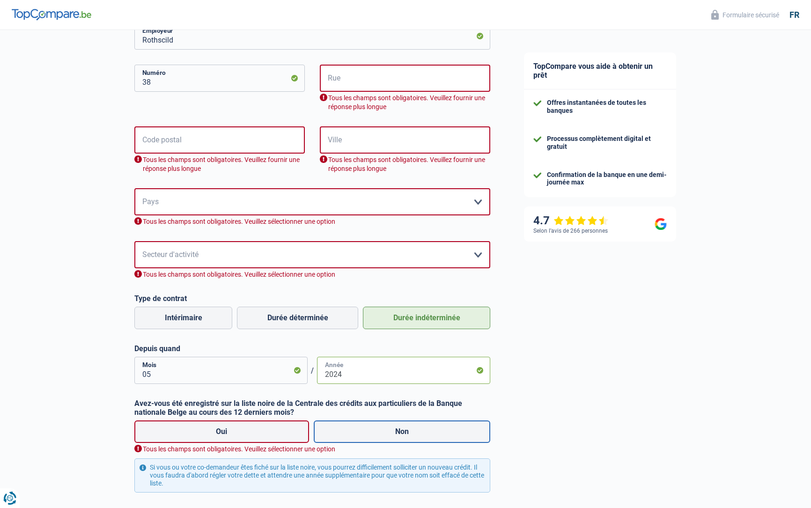
type input "2024"
click at [399, 428] on label "Non" at bounding box center [402, 431] width 177 height 22
click at [399, 428] on input "Non" at bounding box center [402, 431] width 177 height 22
radio input "true"
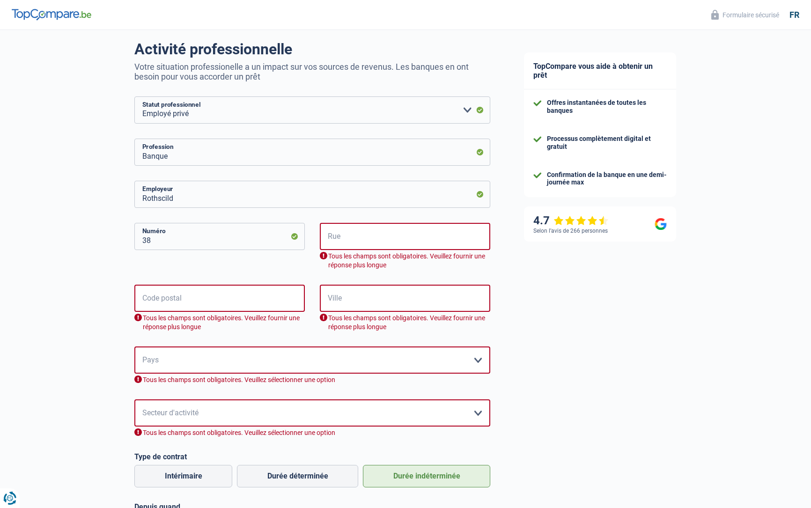
scroll to position [52, 0]
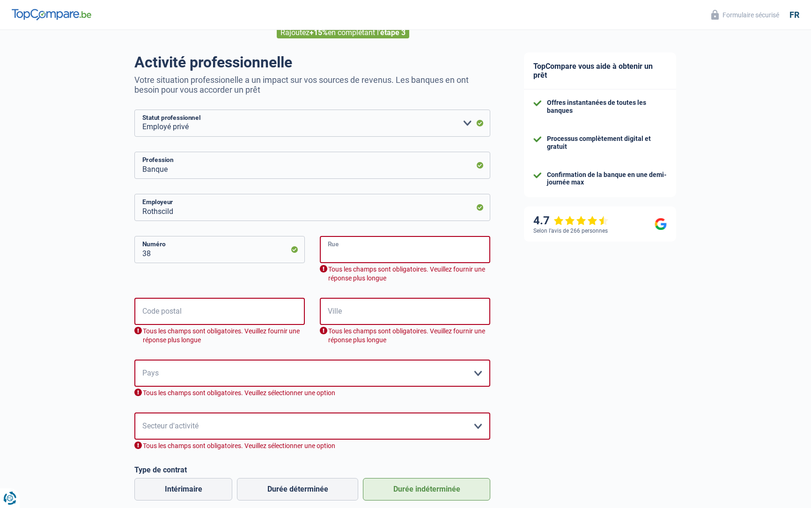
click at [360, 248] on input "Rue" at bounding box center [405, 249] width 170 height 27
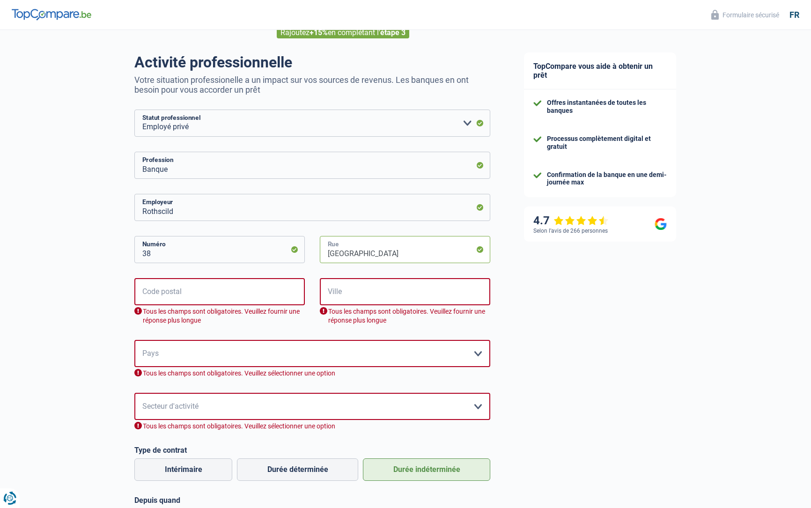
type input "Avenue nouvelle"
click at [257, 205] on input "Rothscild" at bounding box center [312, 207] width 356 height 27
type input "Rothschild"
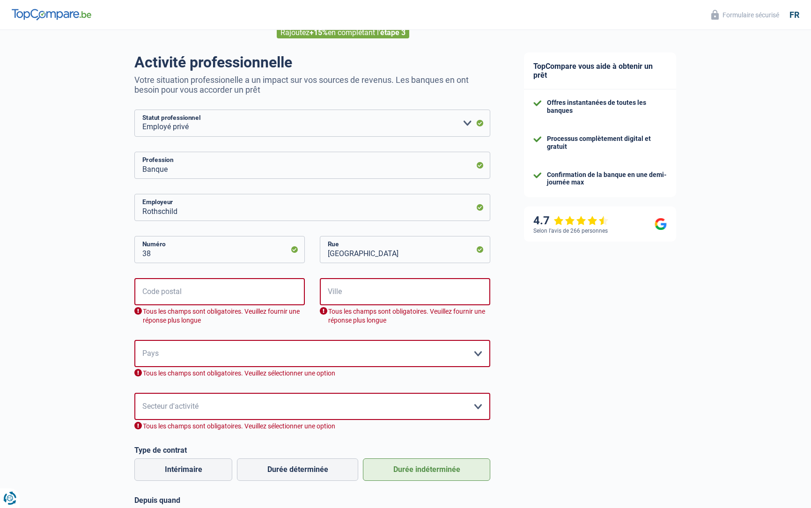
click at [65, 300] on div "Chance de réussite de votre simulation est de 45% 1 2 3 4 5 Rajoutez +15% en co…" at bounding box center [253, 351] width 507 height 754
select select "BE"
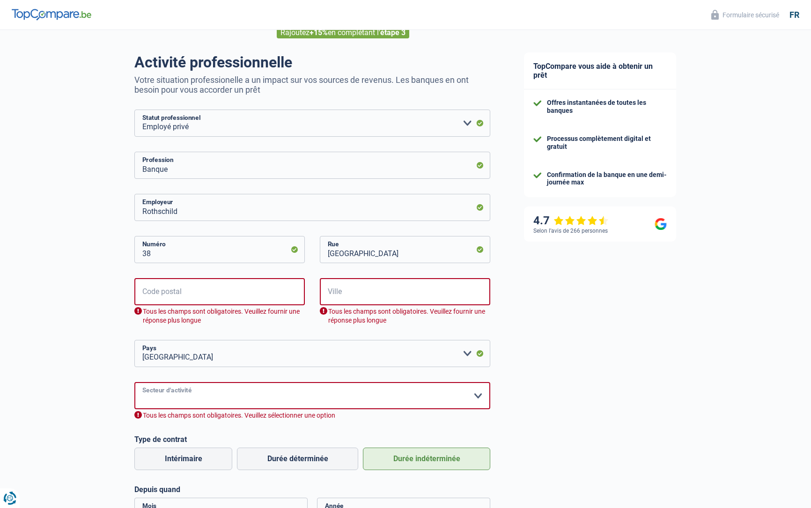
select select "banksInsurance"
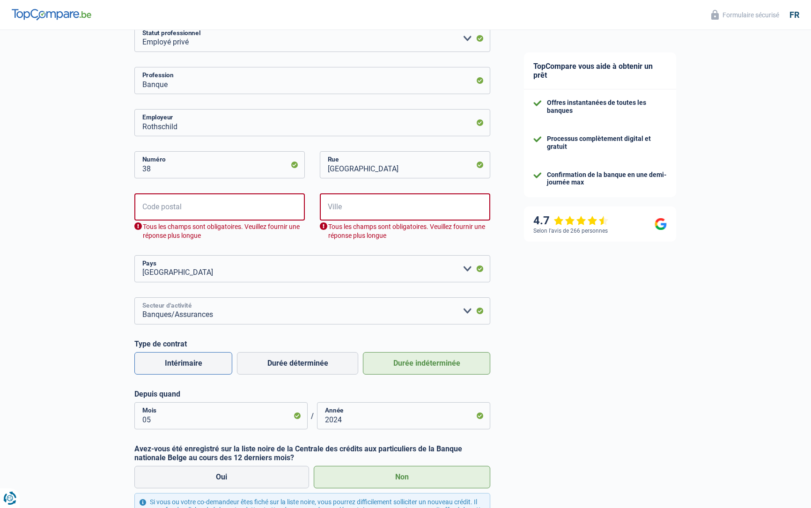
scroll to position [123, 0]
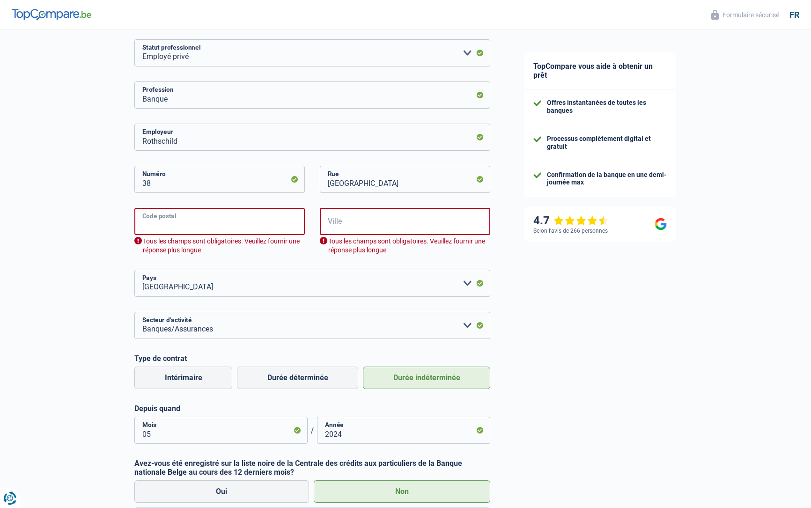
type input "1"
type input "1000"
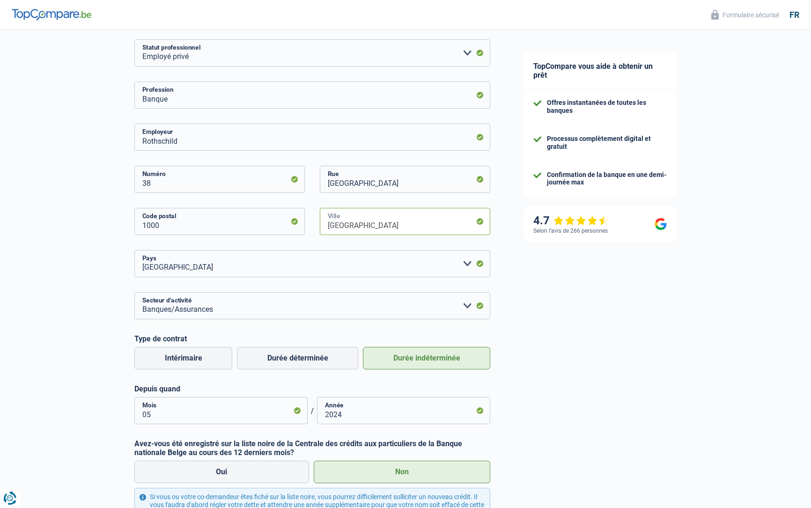
type input "Bruxelles"
click at [406, 173] on input "Avenue nouvelle" at bounding box center [405, 179] width 170 height 27
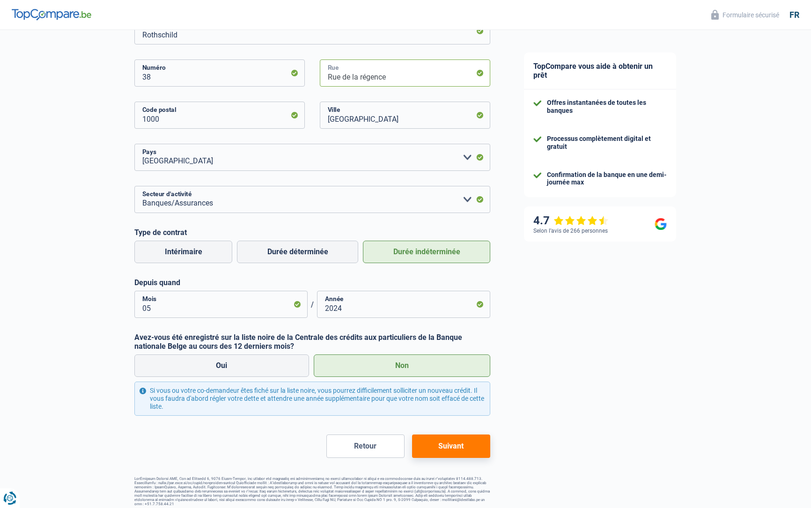
scroll to position [228, 0]
type input "Rue de la régence"
click at [452, 437] on button "Suivant" at bounding box center [451, 446] width 78 height 23
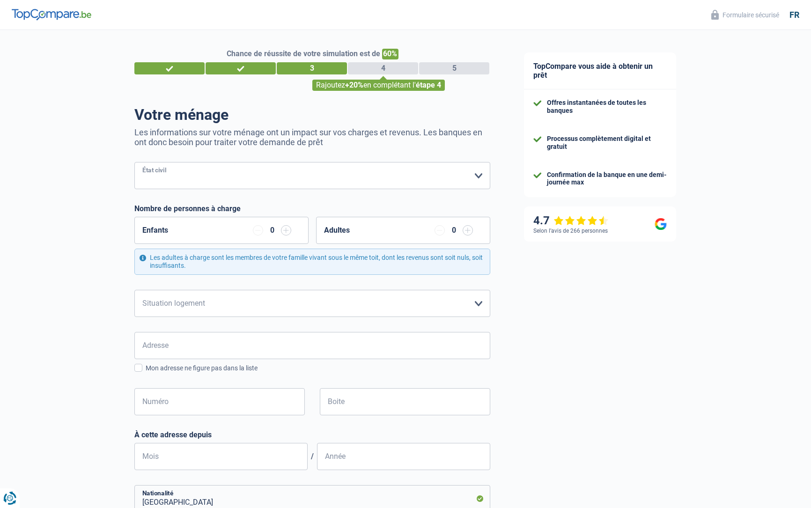
select select "single"
click at [293, 224] on div "Enfants 0" at bounding box center [221, 230] width 174 height 27
click at [288, 228] on input "button" at bounding box center [286, 230] width 10 height 10
click at [253, 229] on input "button" at bounding box center [258, 230] width 10 height 10
select select "ownerWithMortgage"
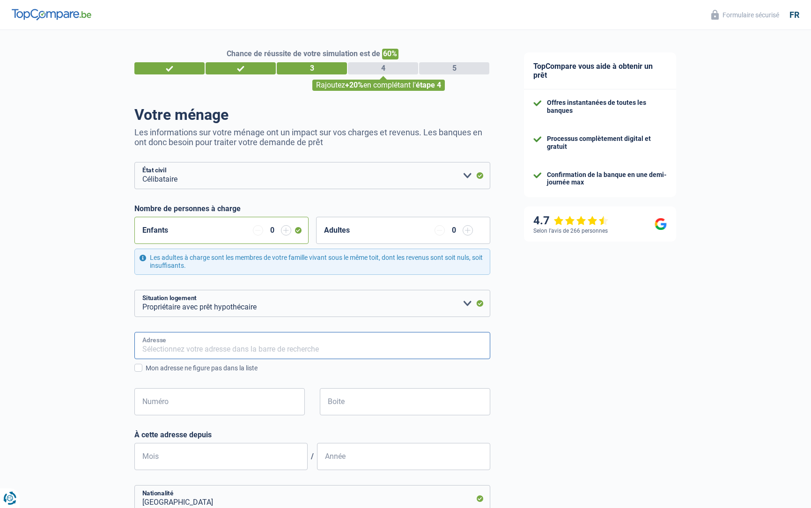
click at [283, 333] on input "Adresse" at bounding box center [312, 345] width 356 height 27
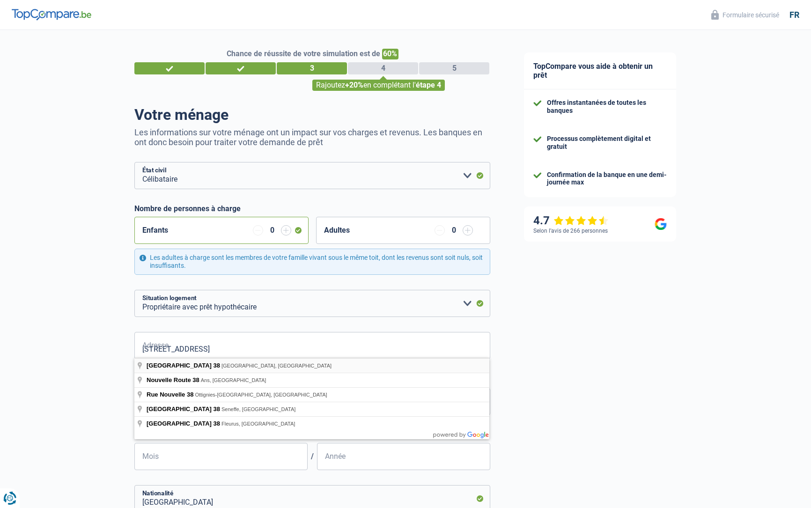
type input "Avenue Nouvelle, 1040, Etterbeek, BE"
type input "38"
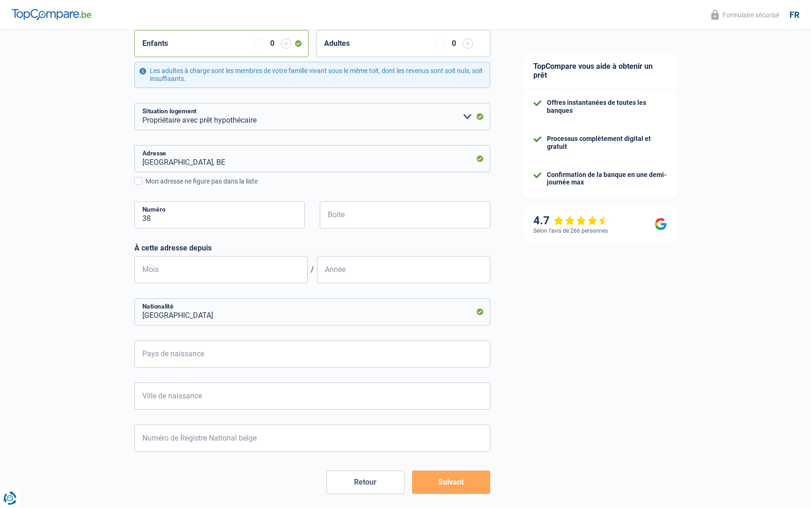
scroll to position [188, 0]
type input "08"
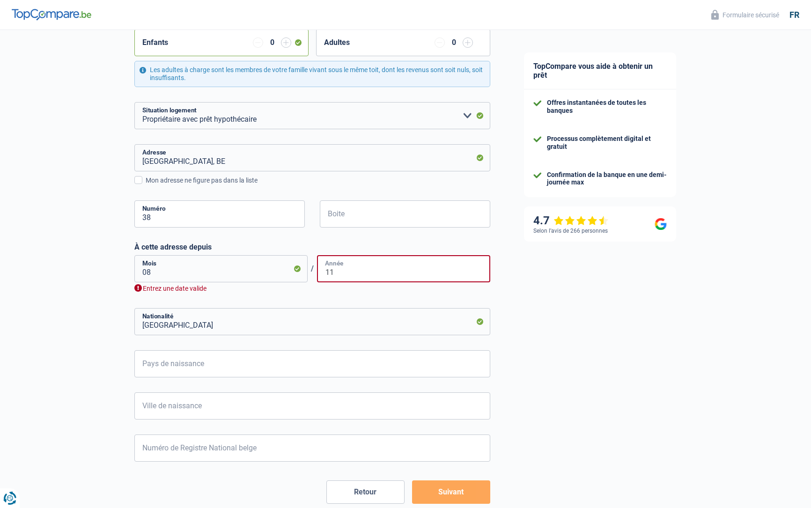
type input "1"
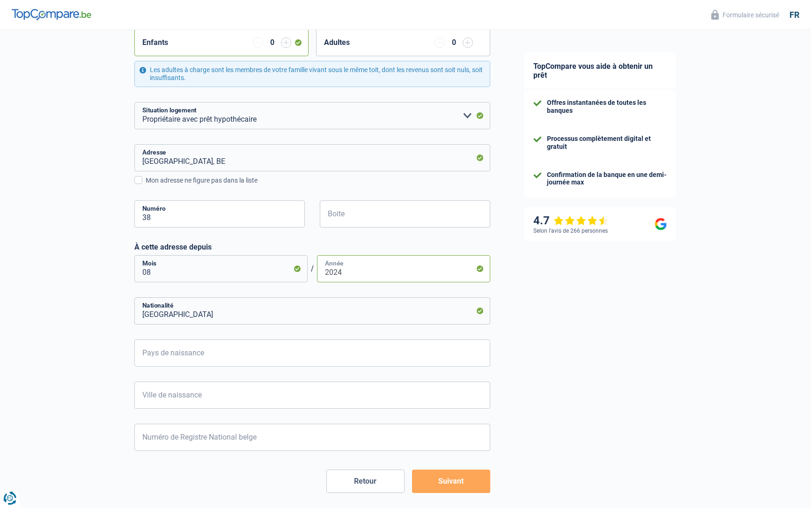
type input "2024"
click at [167, 266] on input "08" at bounding box center [220, 268] width 173 height 27
type input "11"
type input "B"
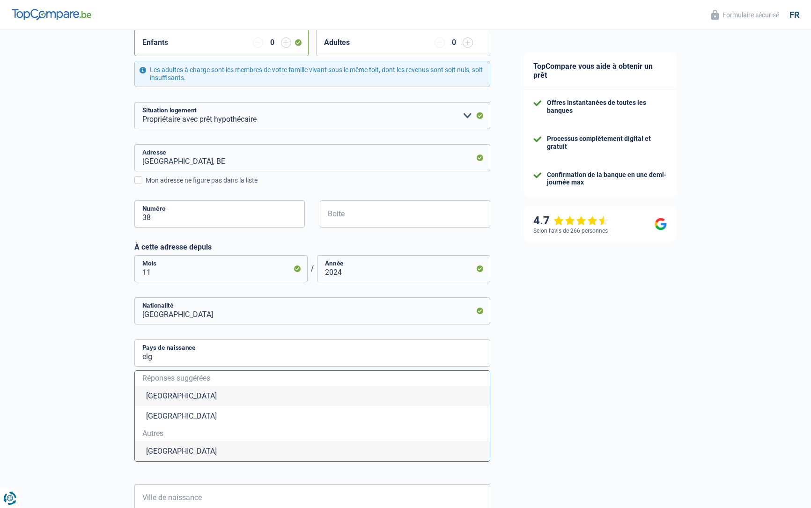
click at [194, 387] on li "Belgique" at bounding box center [312, 396] width 355 height 20
type input "Belgique"
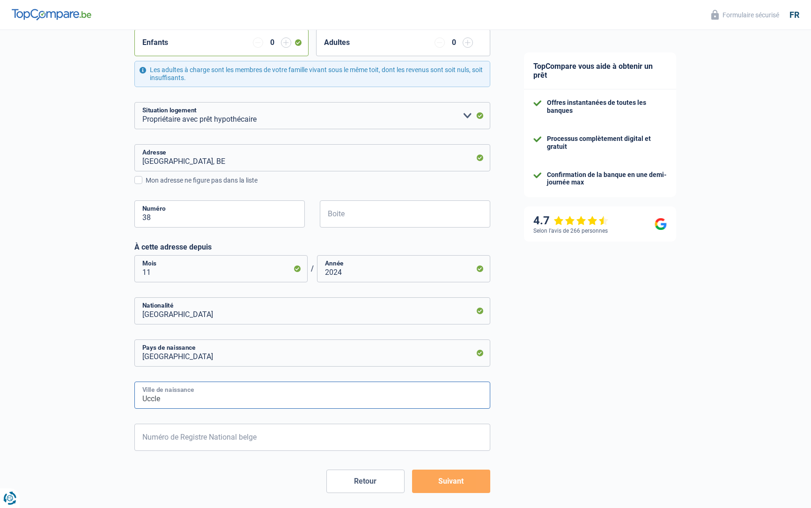
type input "Uccle"
click at [217, 428] on input "Numéro de Registre National belge" at bounding box center [312, 437] width 356 height 27
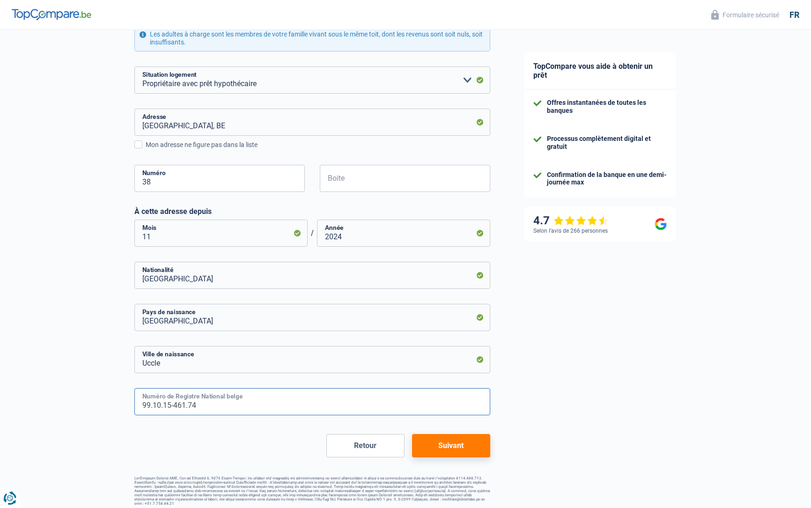
scroll to position [223, 0]
type input "99.10.15-461.74"
click at [478, 440] on button "Suivant" at bounding box center [451, 445] width 78 height 23
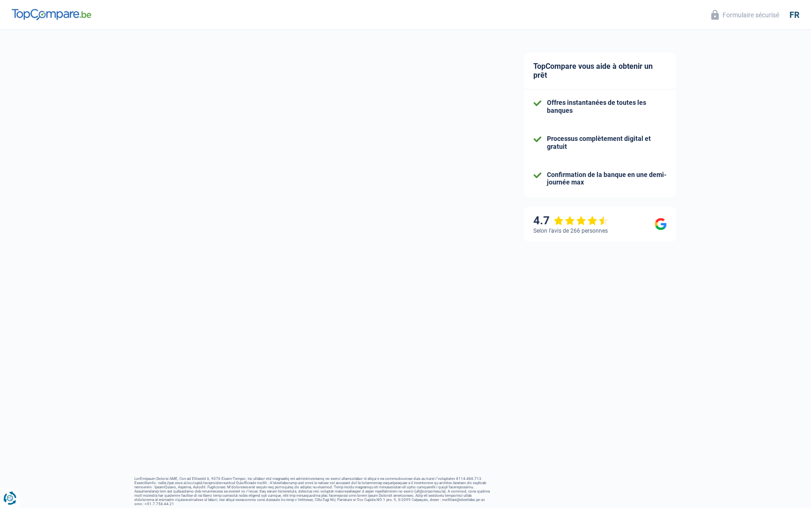
select select "netSalary"
select select "mealVouchers"
select select "mortgage"
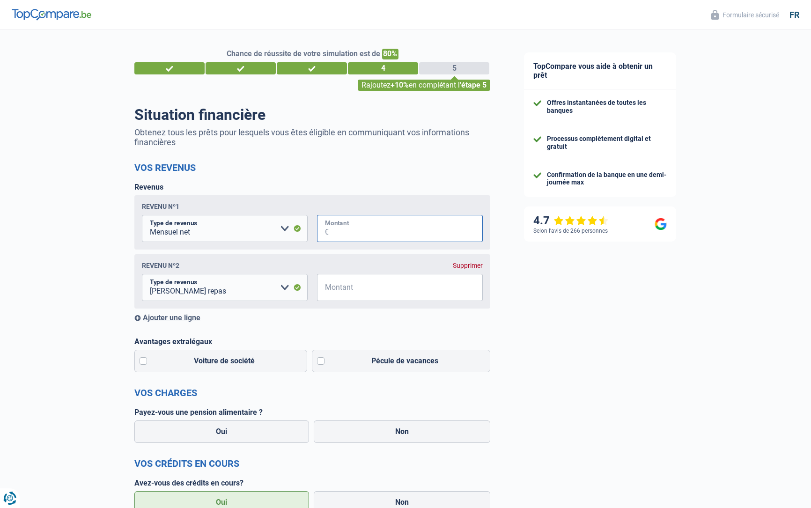
click at [365, 233] on input "Montant" at bounding box center [406, 228] width 154 height 27
type input "3.200"
click at [376, 298] on input "Montant" at bounding box center [406, 287] width 154 height 27
click at [366, 287] on input "Montant" at bounding box center [406, 287] width 154 height 27
type input "8"
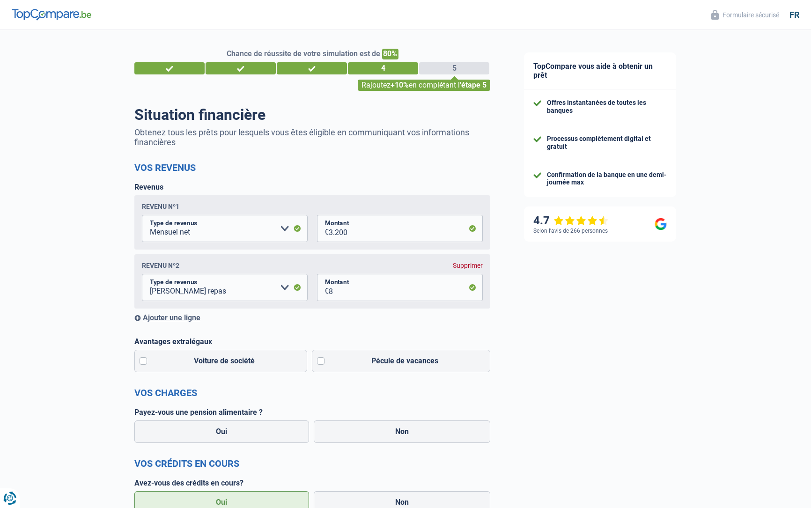
click at [207, 363] on label "Voiture de société" at bounding box center [220, 361] width 173 height 22
click at [207, 363] on input "Voiture de société" at bounding box center [220, 361] width 173 height 22
checkbox input "true"
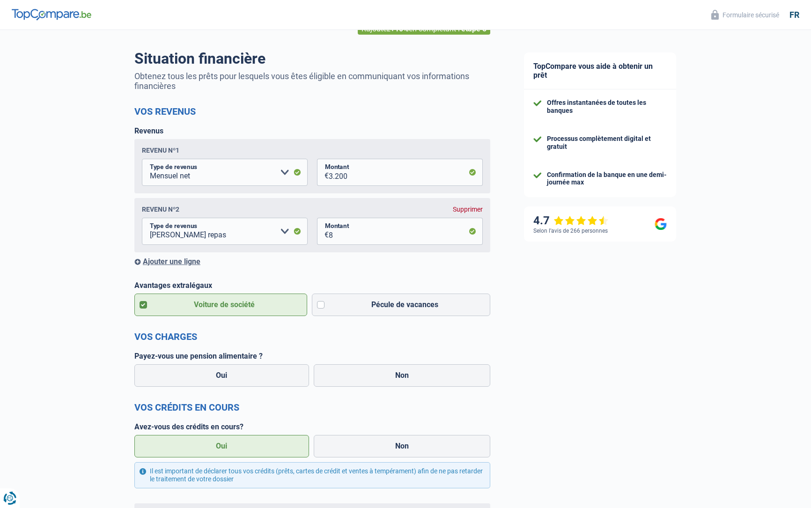
scroll to position [61, 0]
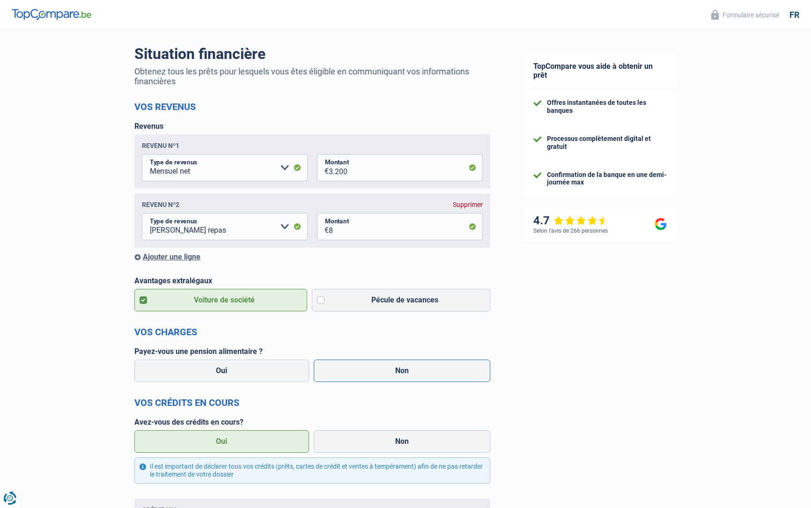
click at [343, 375] on label "Non" at bounding box center [402, 371] width 177 height 22
click at [343, 375] on input "Non" at bounding box center [402, 371] width 177 height 22
radio input "true"
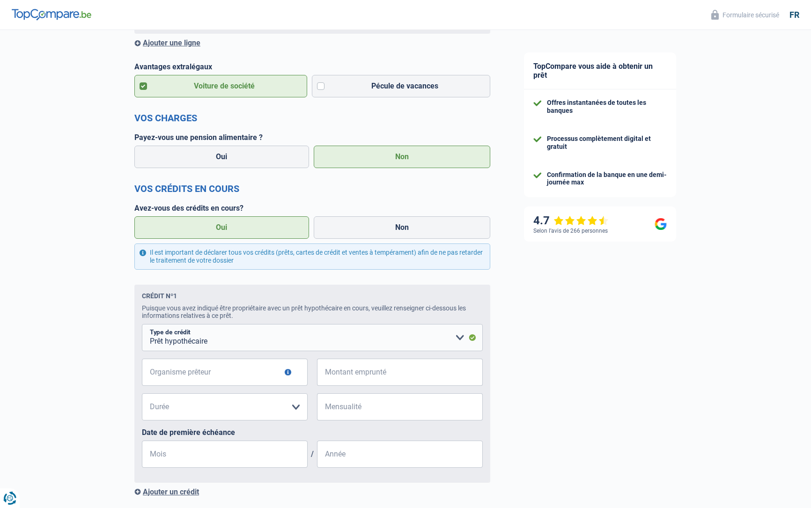
scroll to position [308, 0]
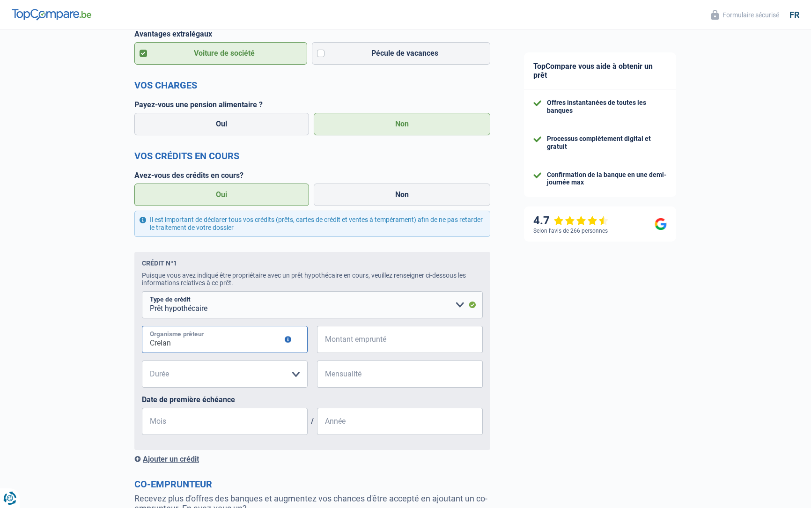
type input "Crelan"
type input "260.000"
select select "240"
click at [360, 375] on input "Mensualité" at bounding box center [406, 373] width 154 height 27
type input "1.500"
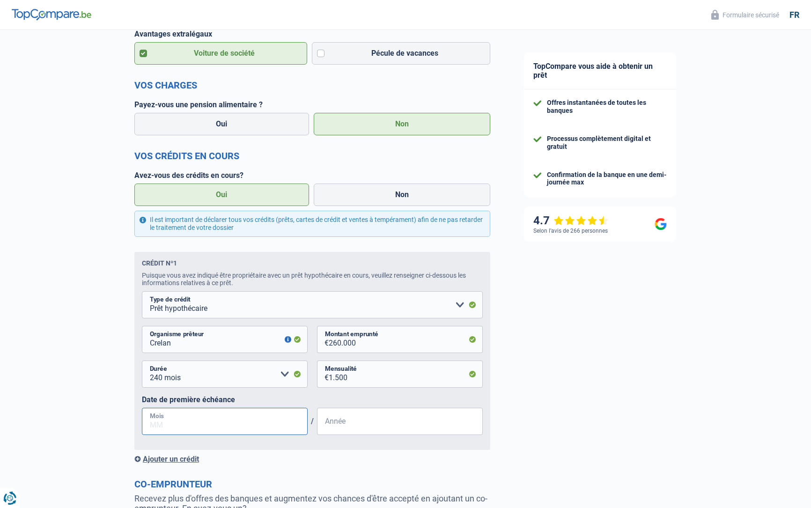
type input "0"
type input "12"
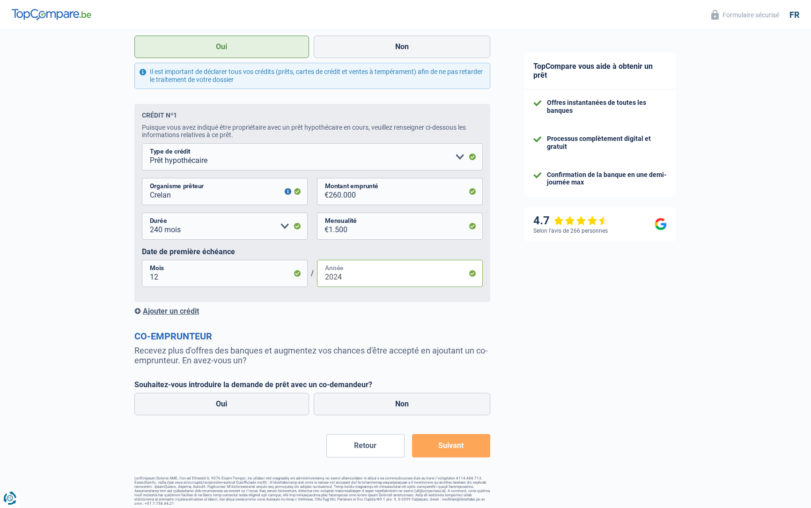
scroll to position [455, 0]
type input "2024"
click at [424, 403] on label "Non" at bounding box center [402, 404] width 177 height 22
click at [424, 403] on input "Non" at bounding box center [402, 404] width 177 height 22
radio input "true"
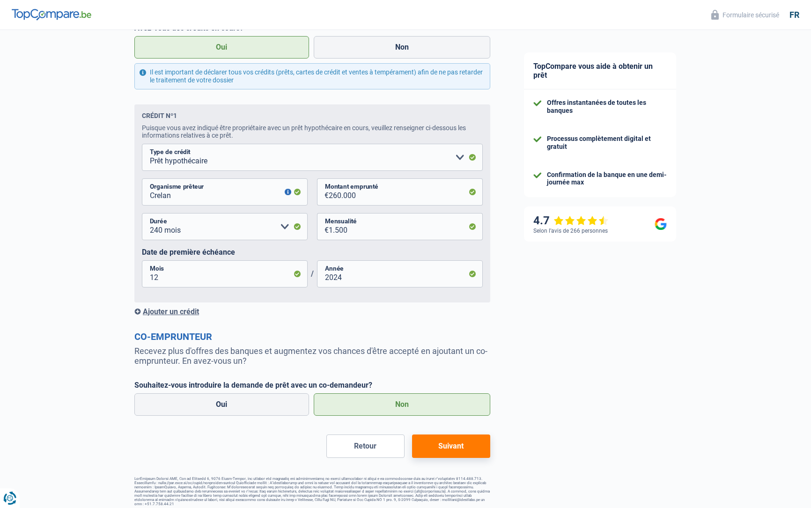
click at [471, 451] on button "Suivant" at bounding box center [451, 445] width 78 height 23
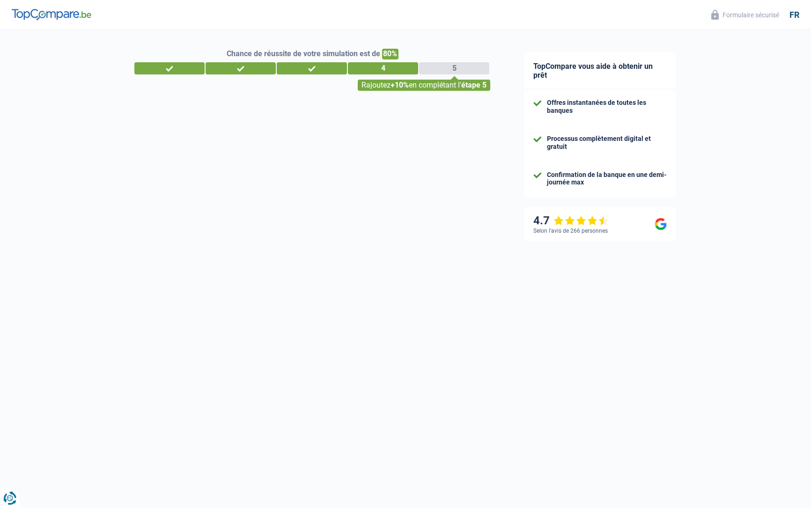
select select "42"
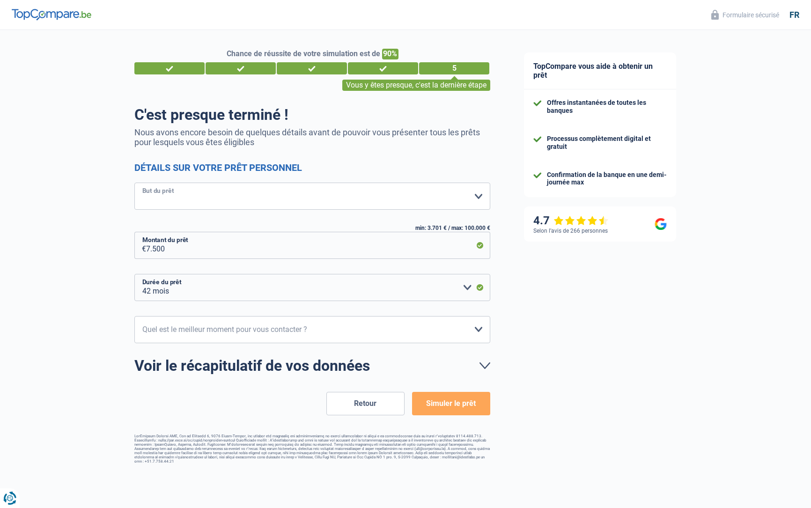
click at [306, 191] on select "Confort maison: meubles, textile, peinture, électroménager, outillage non-profe…" at bounding box center [312, 196] width 356 height 27
select select "movingOrInstallation"
click at [328, 282] on select "12 mois 18 mois 24 mois 30 mois 36 mois 42 mois Veuillez sélectionner une option" at bounding box center [312, 287] width 356 height 27
select select "12"
click at [307, 327] on select "10h-12h 12h-14h 14h-16h 16h-18h Veuillez sélectionner une option" at bounding box center [312, 329] width 356 height 27
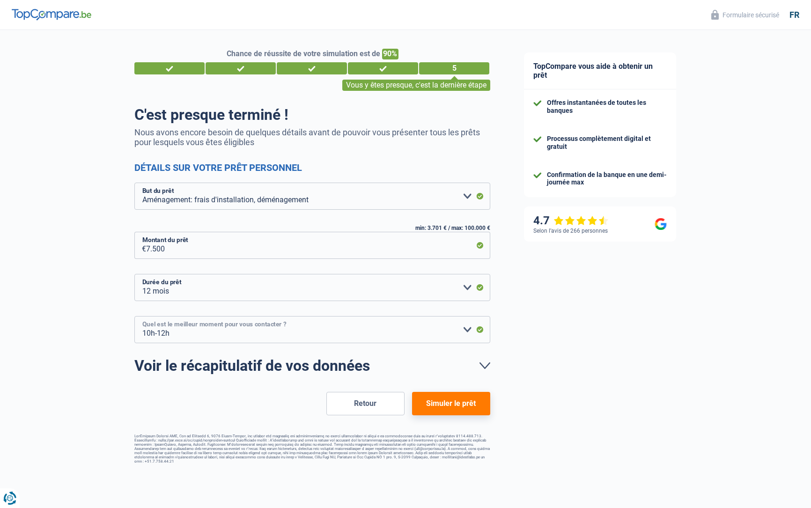
select select "12-14"
click at [441, 402] on button "Simuler le prêt" at bounding box center [451, 403] width 78 height 23
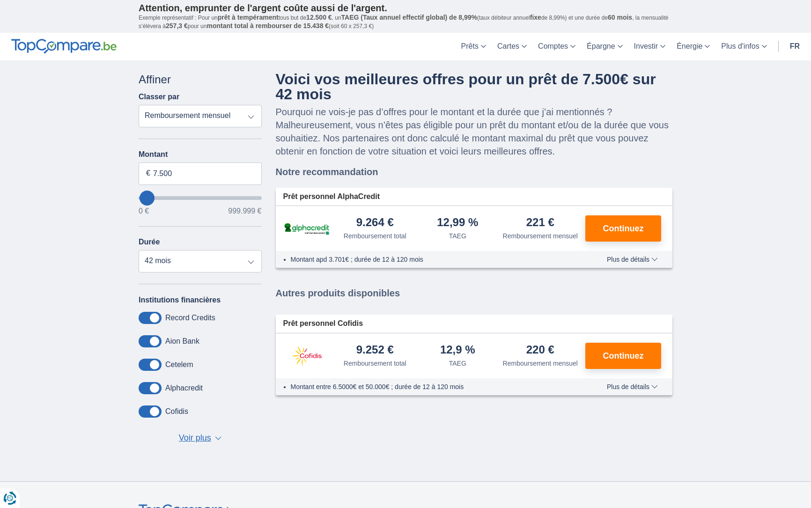
click at [306, 228] on img at bounding box center [306, 228] width 47 height 15
